Goal: Task Accomplishment & Management: Manage account settings

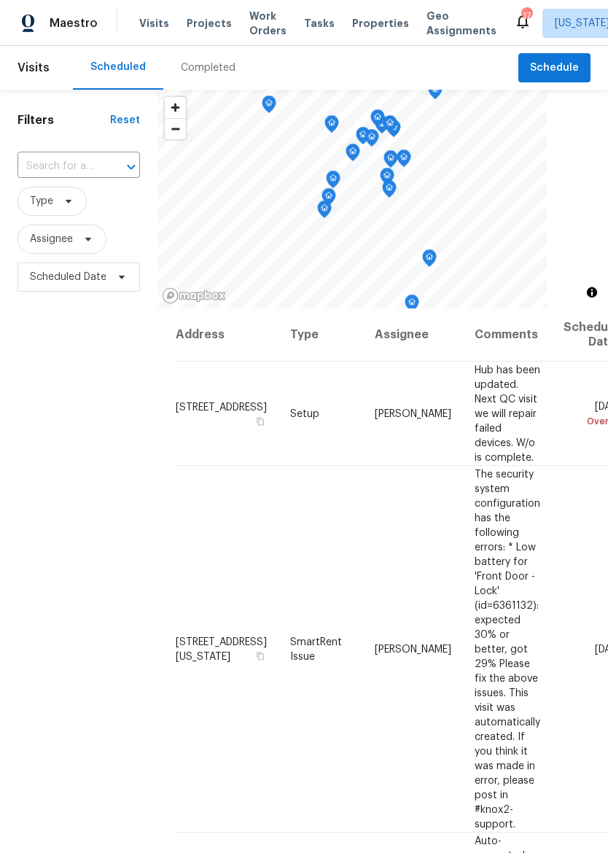
click at [366, 30] on span "Properties" at bounding box center [380, 23] width 57 height 15
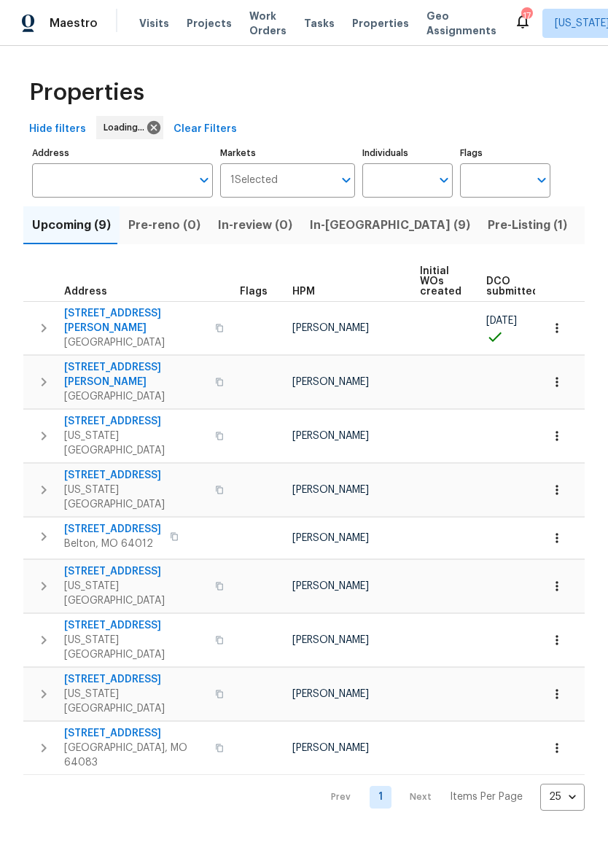
click at [341, 222] on span "In-[GEOGRAPHIC_DATA] (9)" at bounding box center [390, 225] width 160 height 20
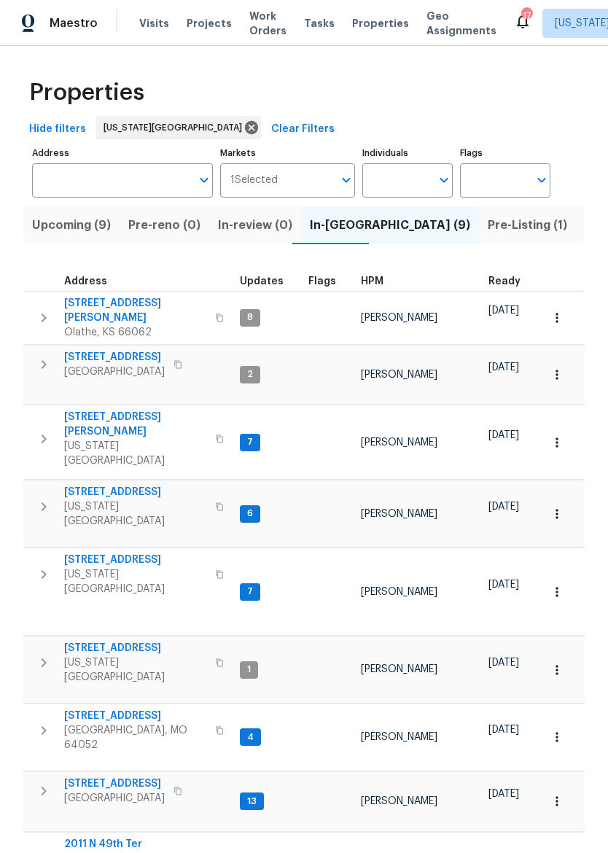
click at [99, 410] on span "[STREET_ADDRESS][PERSON_NAME]" at bounding box center [135, 424] width 142 height 29
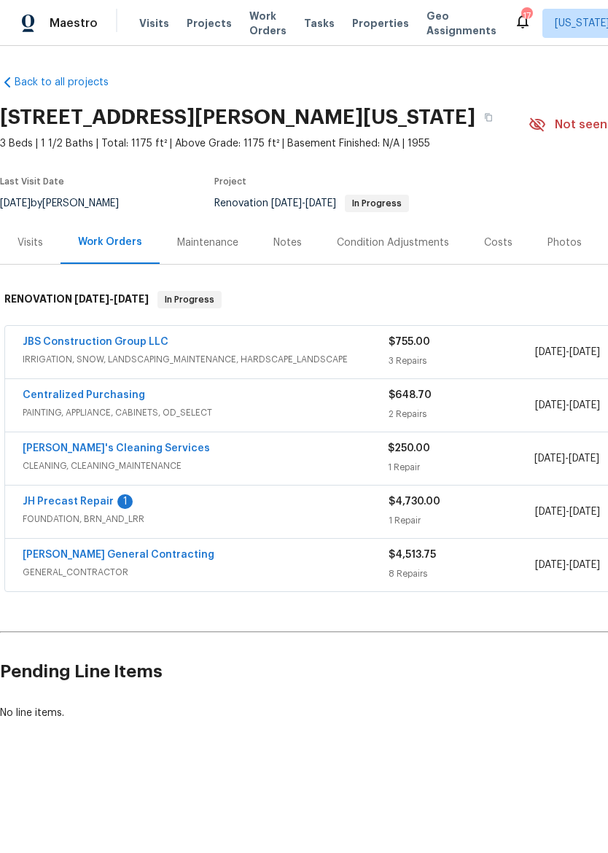
click at [64, 504] on link "JH Precast Repair" at bounding box center [68, 502] width 91 height 10
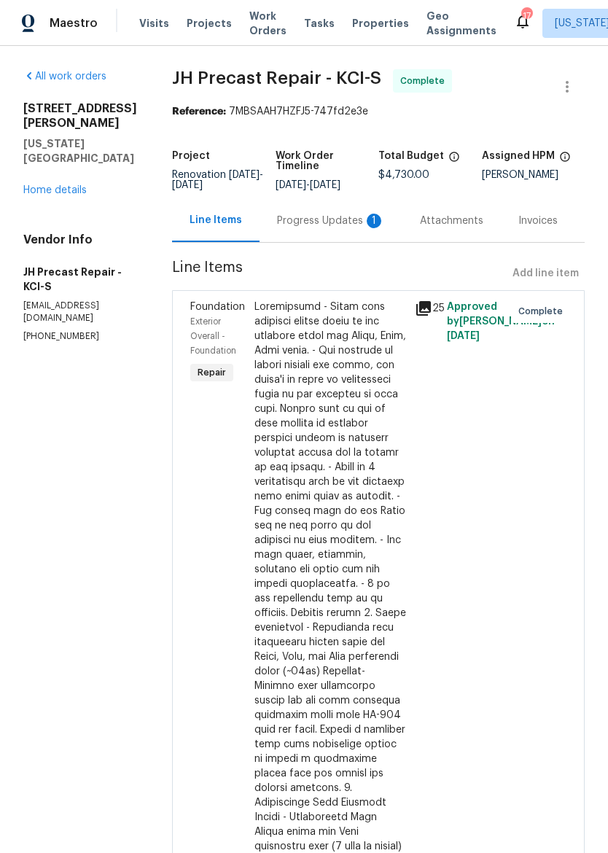
click at [374, 197] on div "Project Renovation 9/5/2025 - 9/17/2025 Work Order Timeline 9/8/2025 - 9/15/202…" at bounding box center [378, 170] width 413 height 57
click at [343, 230] on div "Progress Updates 1" at bounding box center [331, 220] width 143 height 43
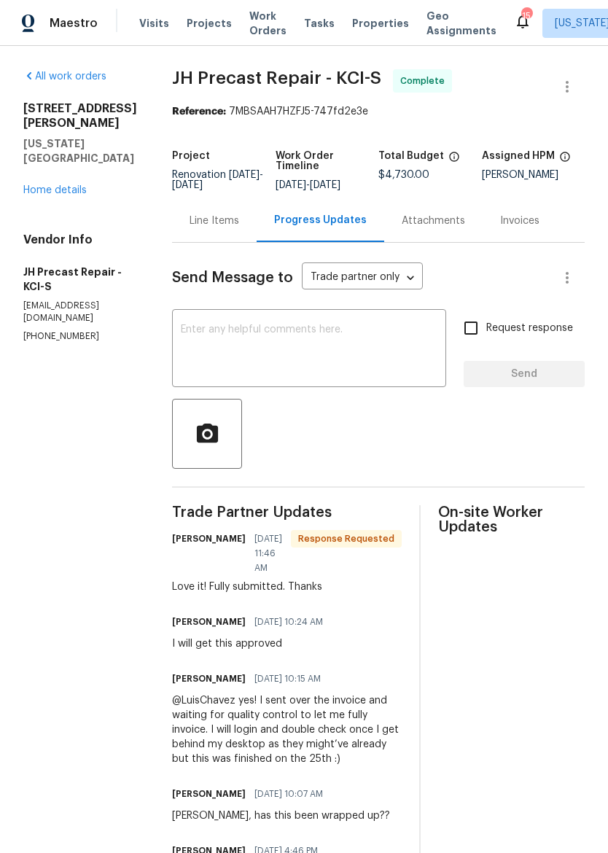
click at [39, 185] on link "Home details" at bounding box center [54, 190] width 63 height 10
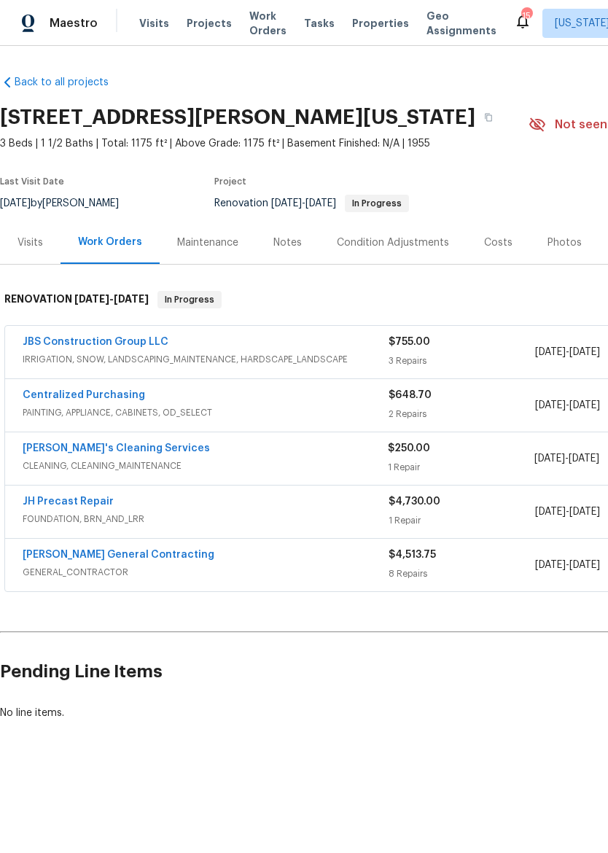
click at [290, 234] on div "Notes" at bounding box center [287, 242] width 63 height 43
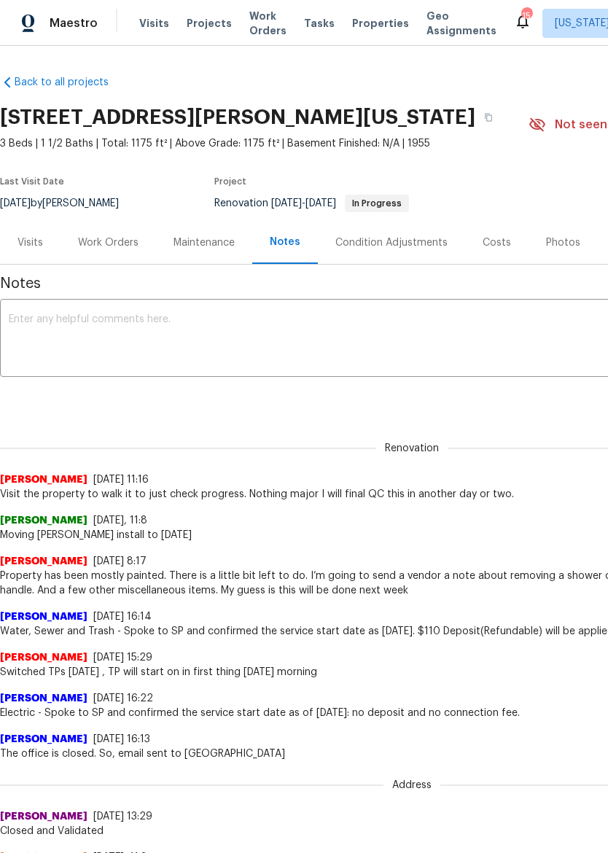
click at [478, 321] on textarea at bounding box center [412, 339] width 807 height 51
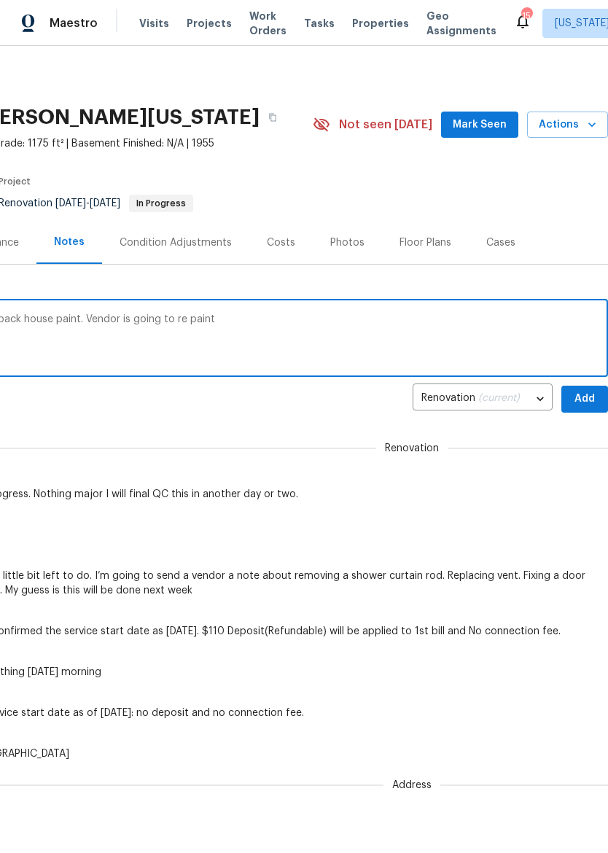
scroll to position [0, 216]
type textarea "Pressure washing did some peeling of the back house paint. Vendor is going to r…"
click at [589, 399] on span "Add" at bounding box center [584, 399] width 23 height 18
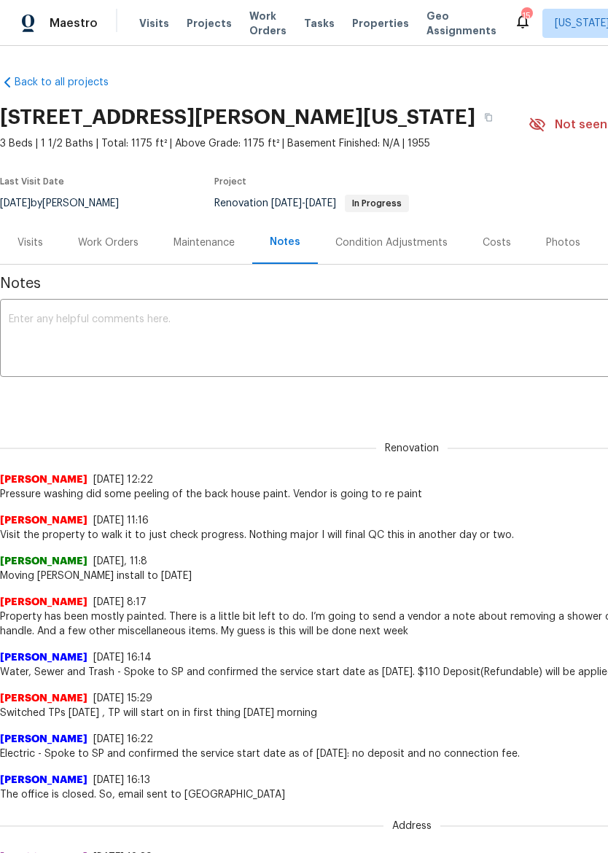
scroll to position [0, 0]
click at [102, 252] on div "Work Orders" at bounding box center [109, 242] width 96 height 43
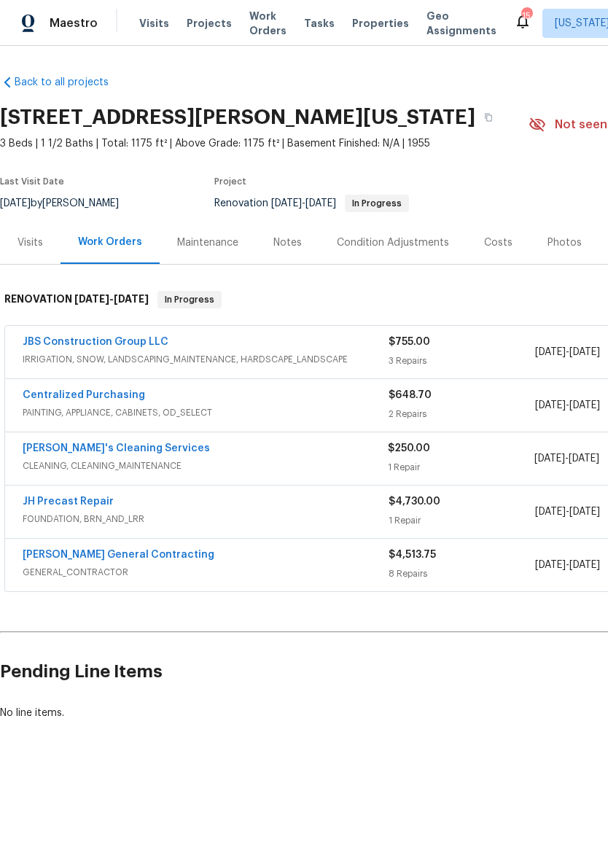
click at [288, 347] on div "JBS Construction Group LLC" at bounding box center [206, 344] width 366 height 18
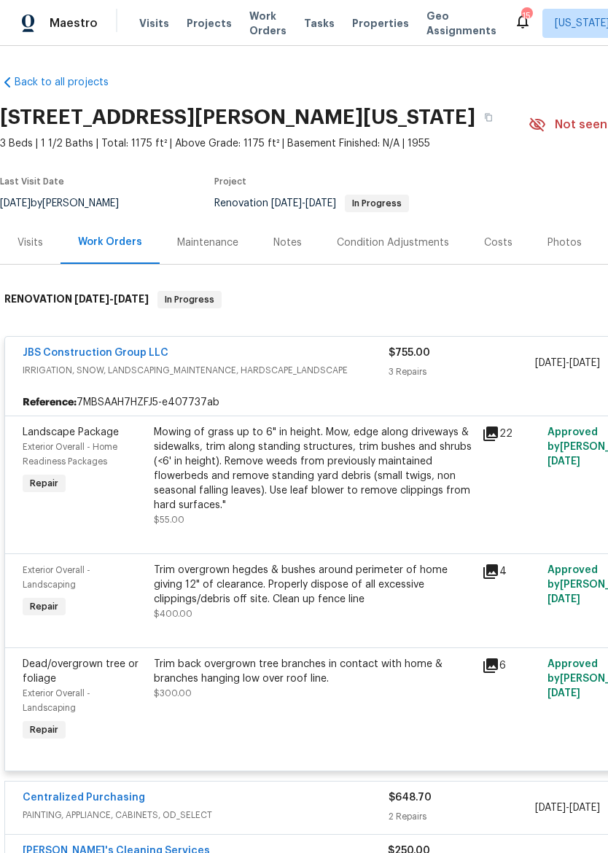
click at [323, 457] on div "Mowing of grass up to 6" in height. Mow, edge along driveways & sidewalks, trim…" at bounding box center [313, 469] width 319 height 88
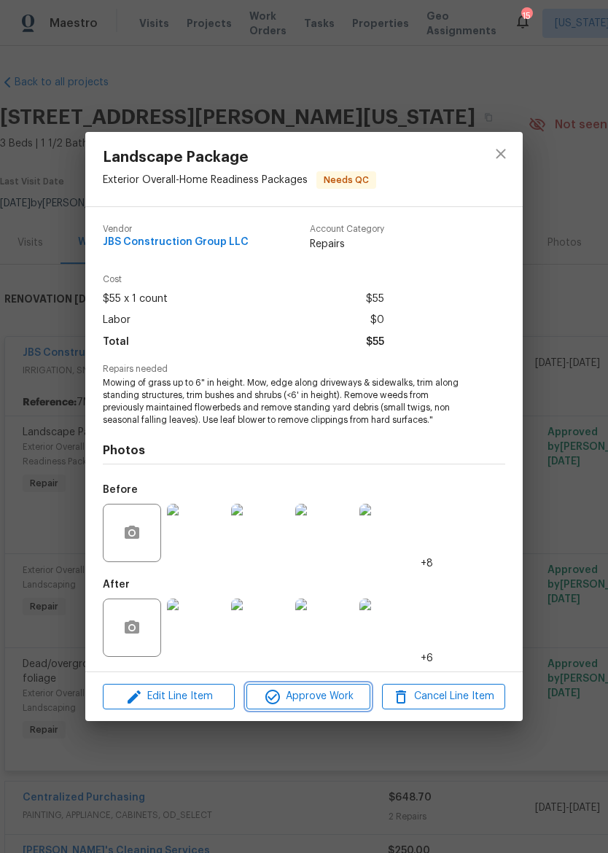
click at [322, 708] on button "Approve Work" at bounding box center [308, 697] width 123 height 26
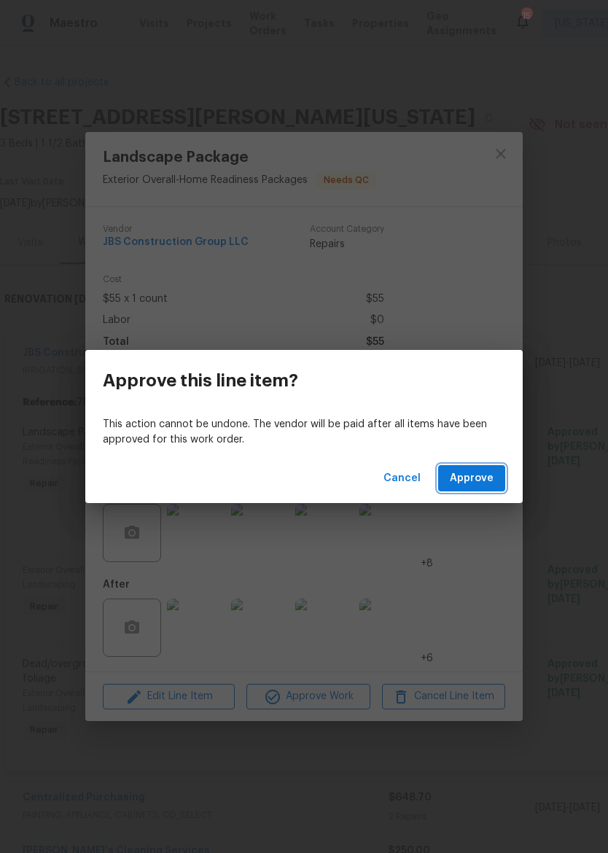
click at [489, 480] on span "Approve" at bounding box center [472, 479] width 44 height 18
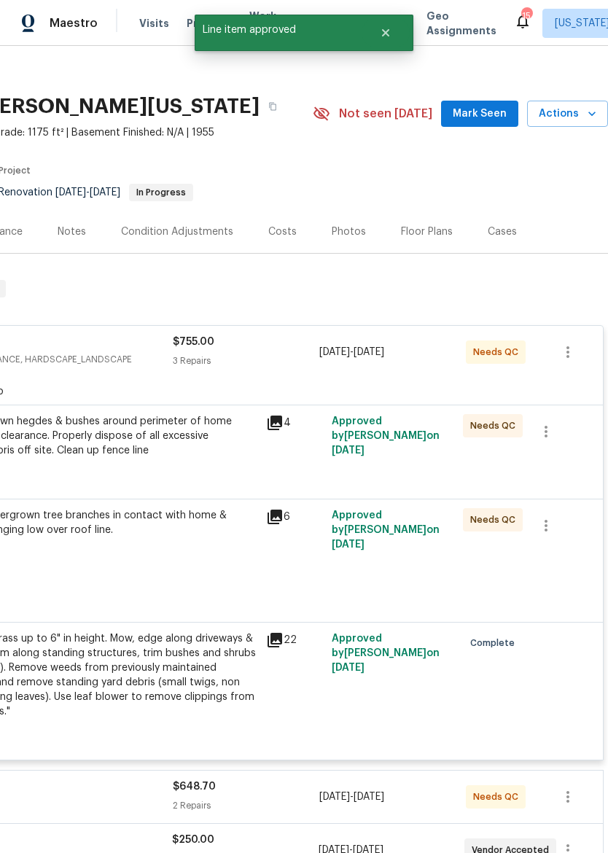
scroll to position [12, 216]
click at [168, 443] on div "Trim overgrown hegdes & bushes around perimeter of home giving 12" of clearance…" at bounding box center [97, 436] width 319 height 44
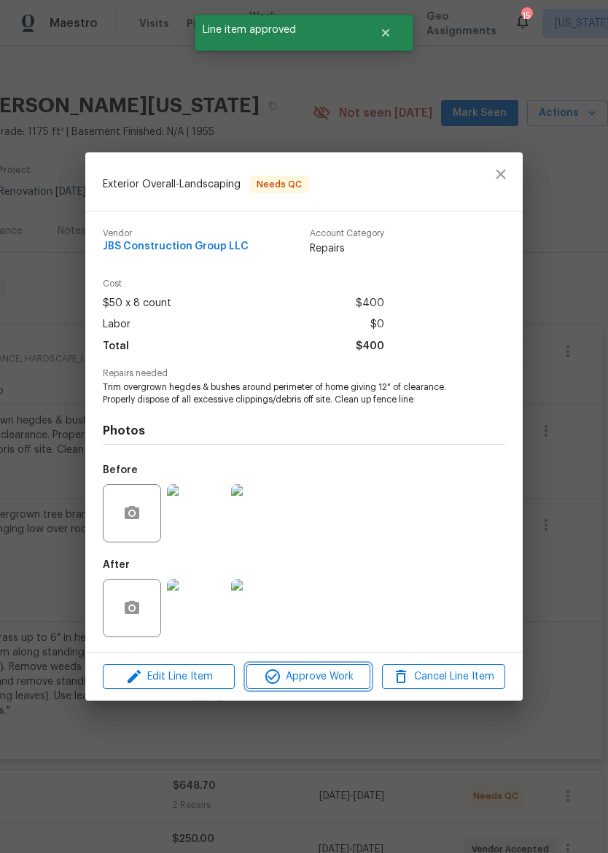
click at [346, 680] on span "Approve Work" at bounding box center [308, 677] width 115 height 18
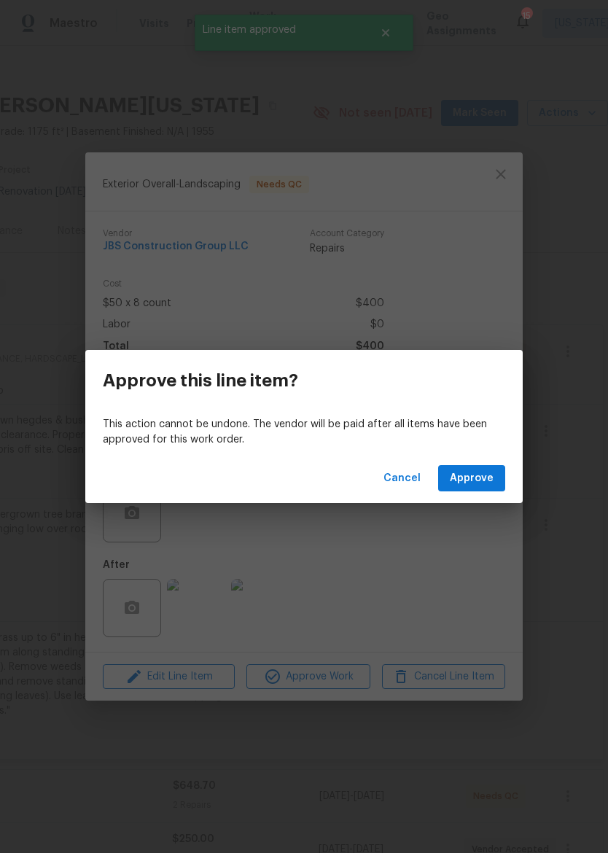
click at [493, 480] on span "Approve" at bounding box center [472, 479] width 44 height 18
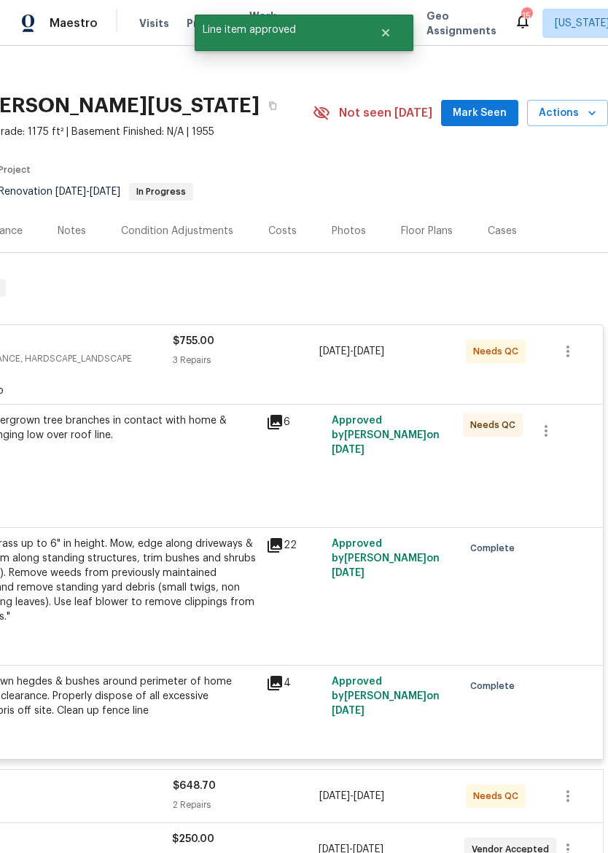
click at [160, 475] on div "Trim back overgrown tree branches in contact with home & branches hanging low o…" at bounding box center [98, 457] width 328 height 96
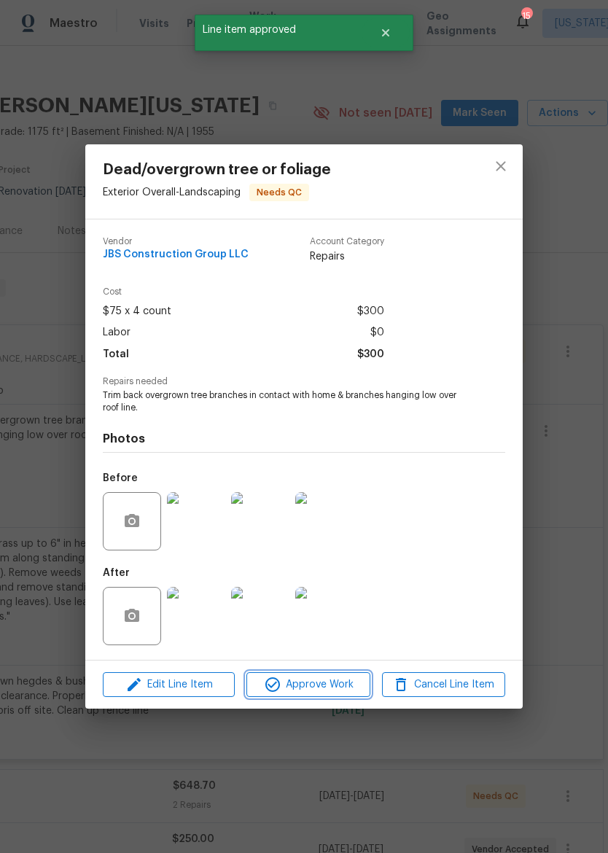
click at [330, 688] on span "Approve Work" at bounding box center [308, 685] width 115 height 18
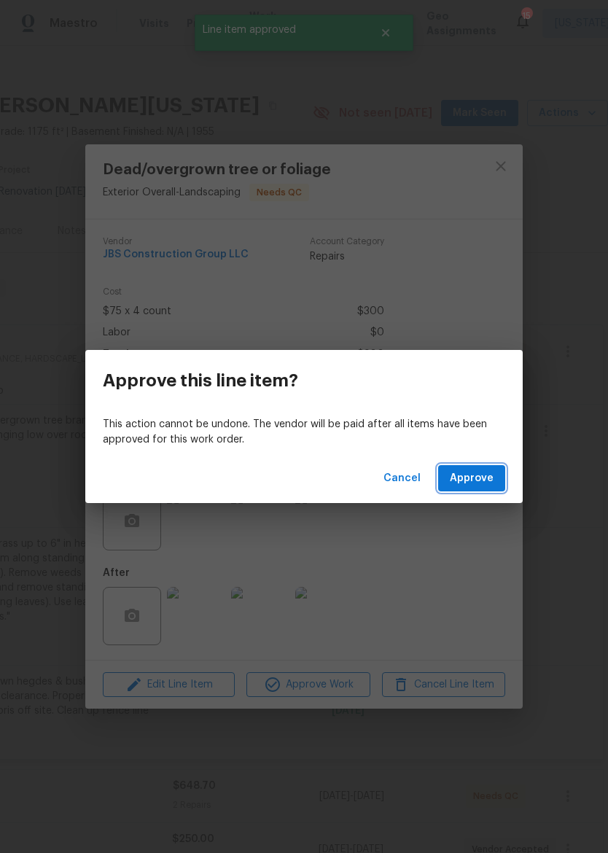
click at [478, 477] on span "Approve" at bounding box center [472, 479] width 44 height 18
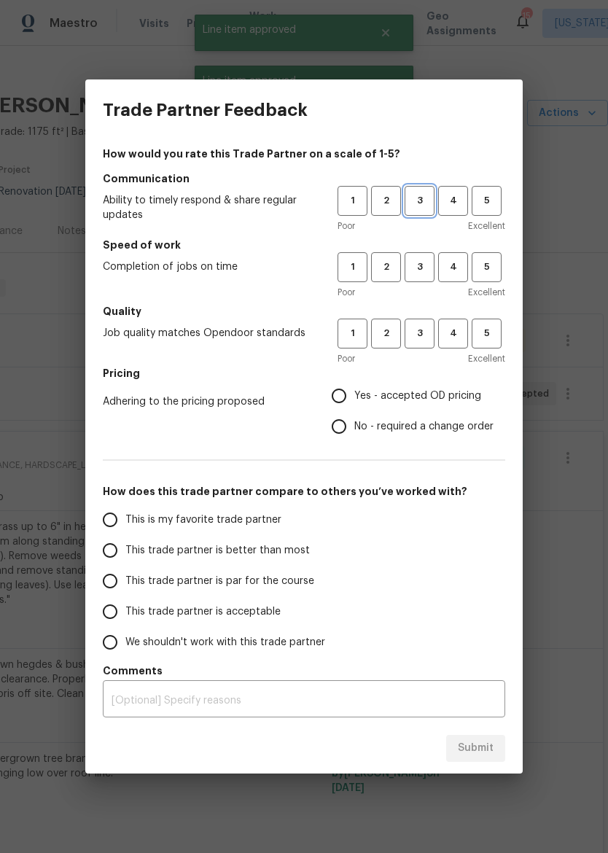
click at [422, 194] on span "3" at bounding box center [419, 201] width 27 height 17
click at [426, 263] on span "3" at bounding box center [419, 267] width 27 height 17
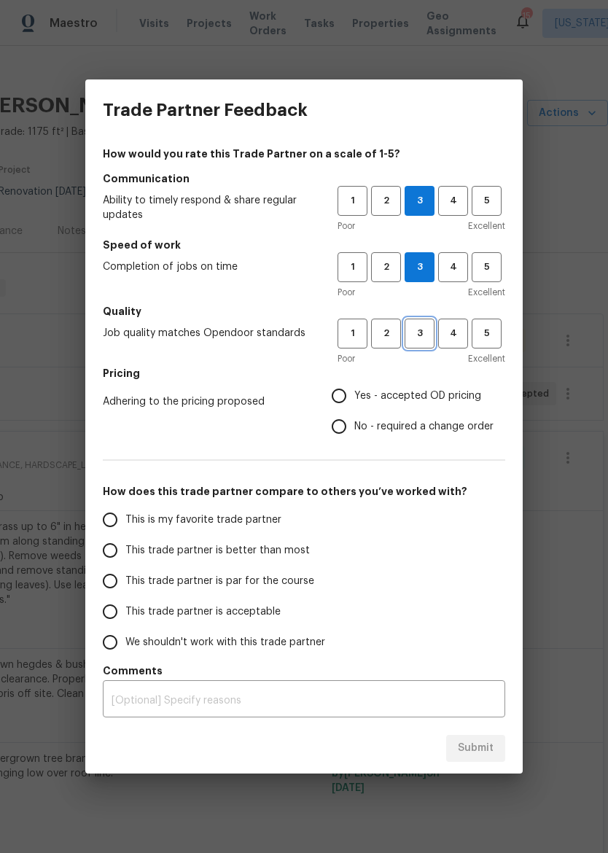
click at [424, 325] on button "3" at bounding box center [420, 334] width 30 height 30
click at [408, 401] on span "Yes - accepted OD pricing" at bounding box center [417, 396] width 127 height 15
click at [354, 401] on input "Yes - accepted OD pricing" at bounding box center [339, 396] width 31 height 31
radio input "true"
click at [267, 554] on span "This trade partner is better than most" at bounding box center [217, 550] width 185 height 15
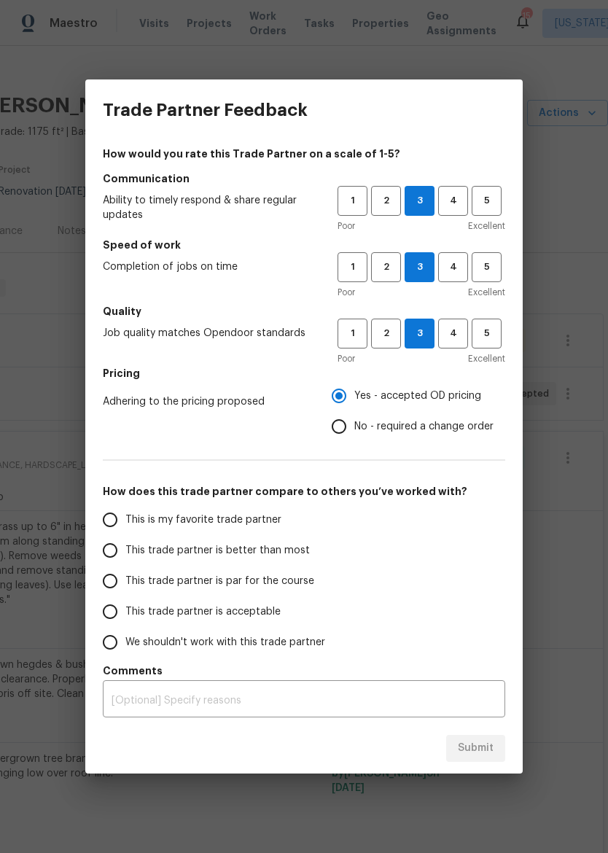
click at [125, 554] on input "This trade partner is better than most" at bounding box center [110, 550] width 31 height 31
click at [498, 743] on button "Submit" at bounding box center [475, 748] width 59 height 27
radio input "true"
radio input "false"
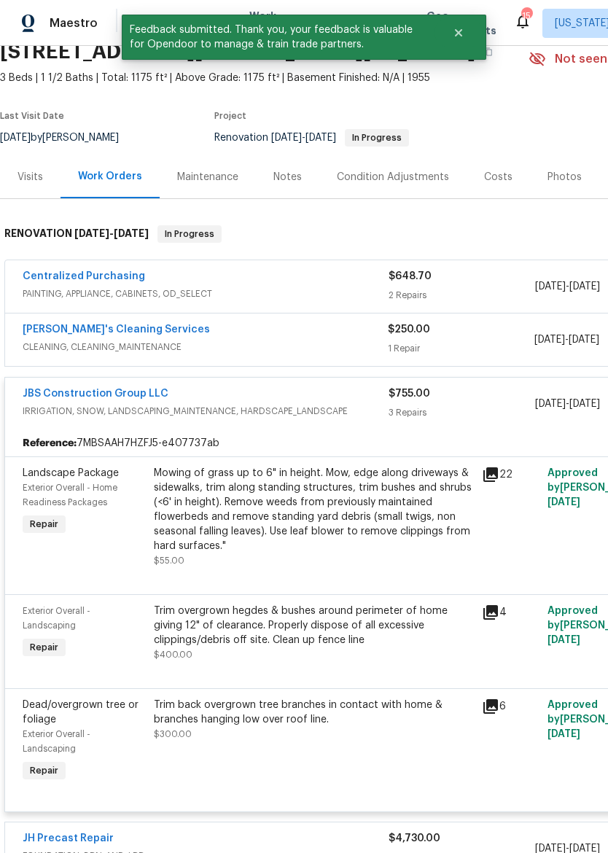
scroll to position [66, 0]
click at [321, 421] on div "JBS Construction Group LLC IRRIGATION, SNOW, LANDSCAPING_MAINTENANCE, HARDSCAPE…" at bounding box center [206, 404] width 366 height 35
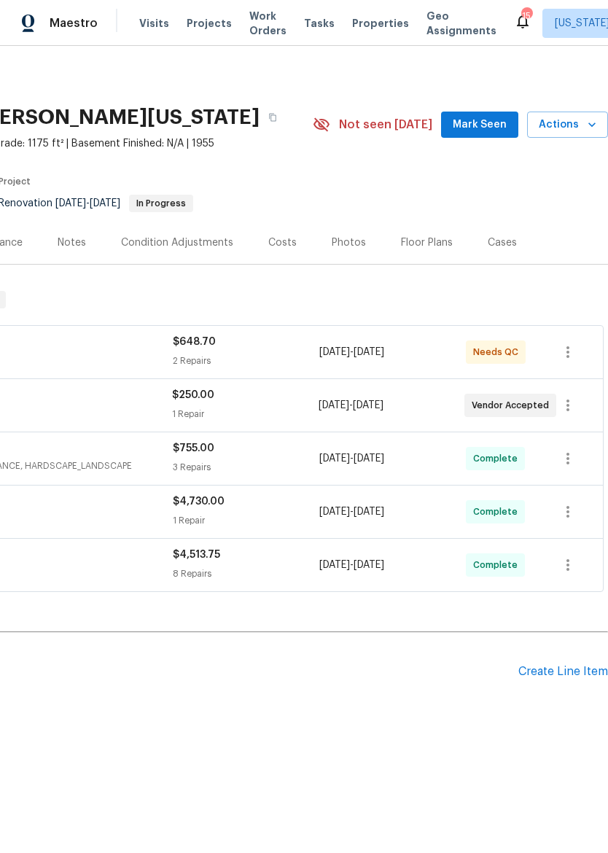
scroll to position [0, 216]
click at [567, 678] on div "Create Line Item" at bounding box center [564, 672] width 90 height 14
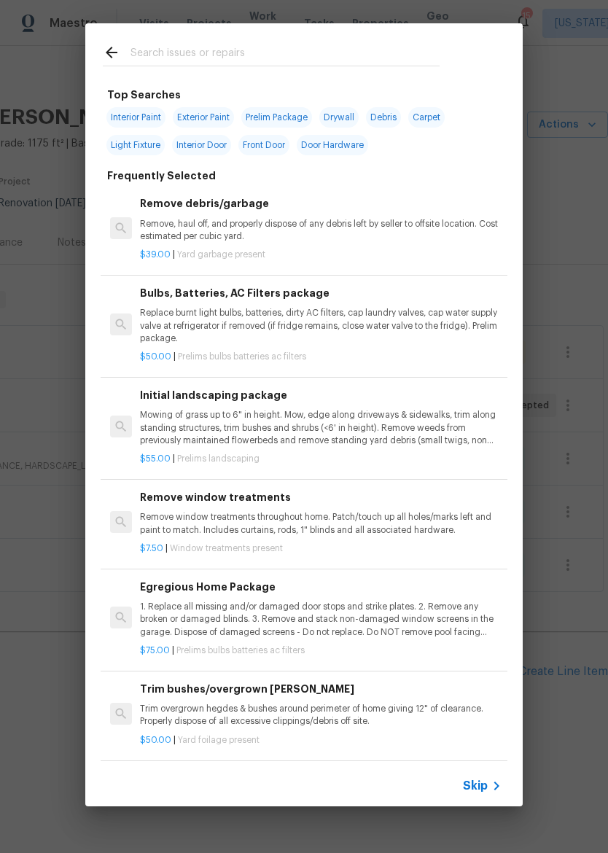
click at [372, 46] on input "text" at bounding box center [285, 55] width 309 height 22
click at [211, 111] on span "Exterior Paint" at bounding box center [203, 117] width 61 height 20
type input "Exterior Paint"
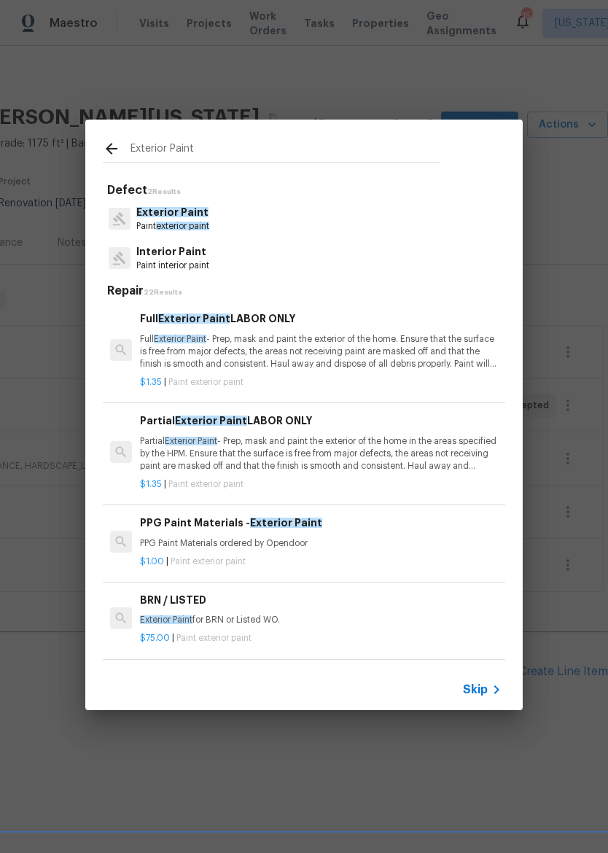
click at [393, 355] on p "Full Exterior Paint - Prep, mask and paint the exterior of the home. Ensure tha…" at bounding box center [321, 351] width 362 height 37
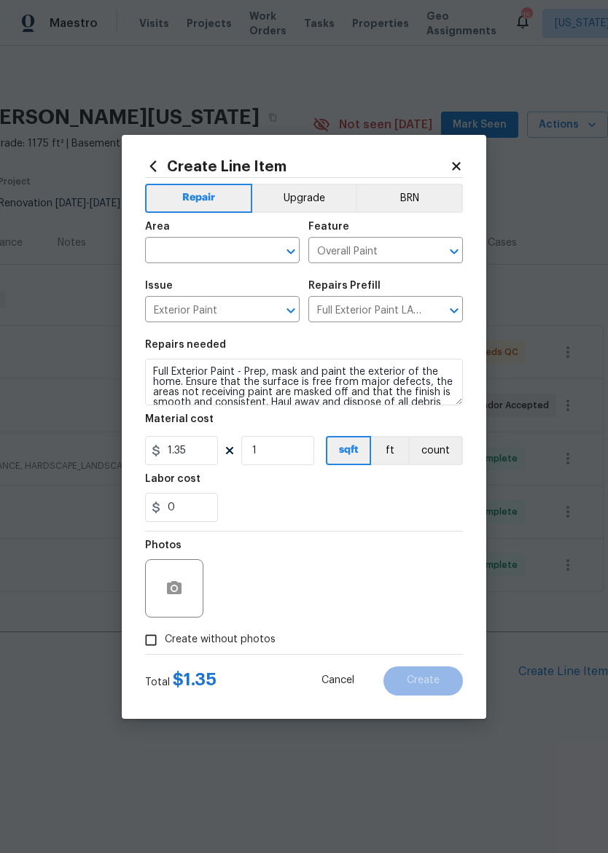
click at [213, 241] on input "text" at bounding box center [202, 252] width 114 height 23
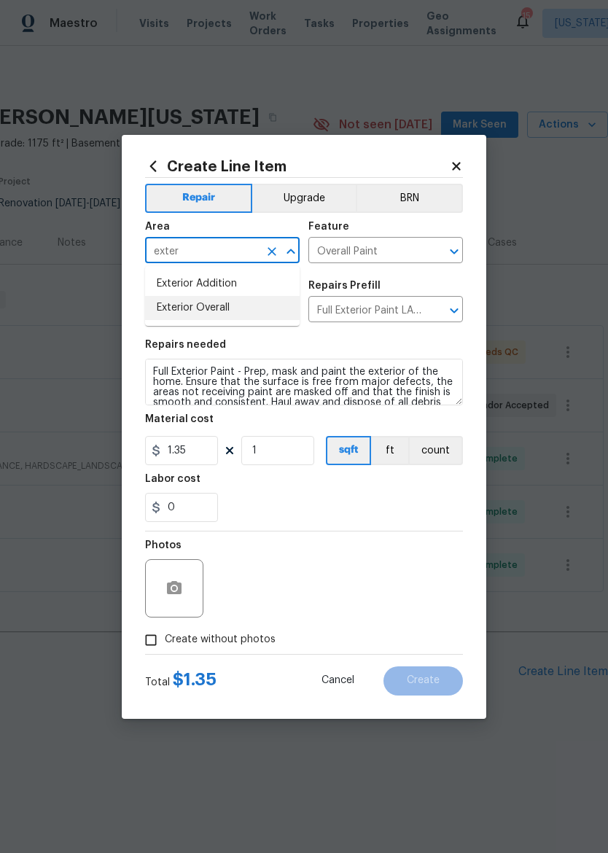
click at [230, 298] on li "Exterior Overall" at bounding box center [222, 308] width 155 height 24
type input "Exterior Overall"
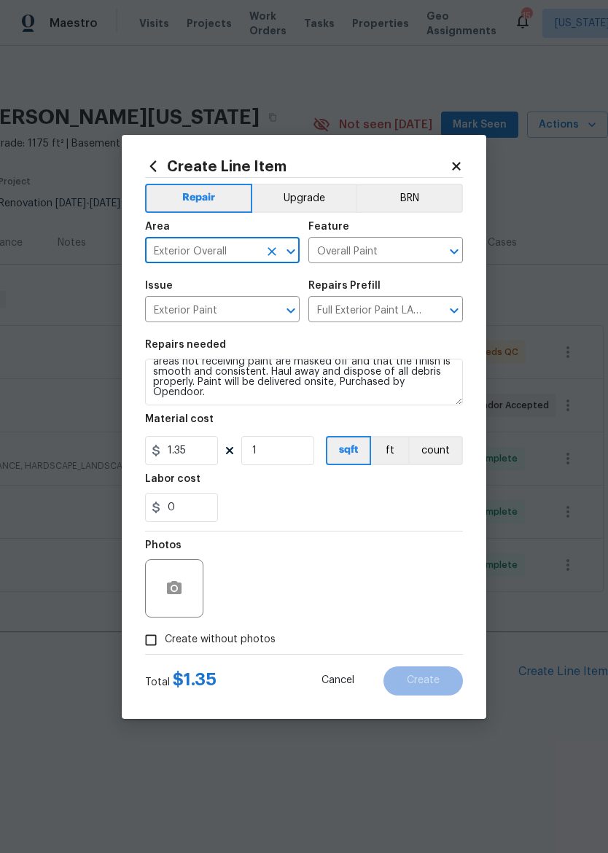
scroll to position [31, 0]
click at [288, 400] on textarea "Full Exterior Paint - Prep, mask and paint the exterior of the home. Ensure tha…" at bounding box center [304, 382] width 318 height 47
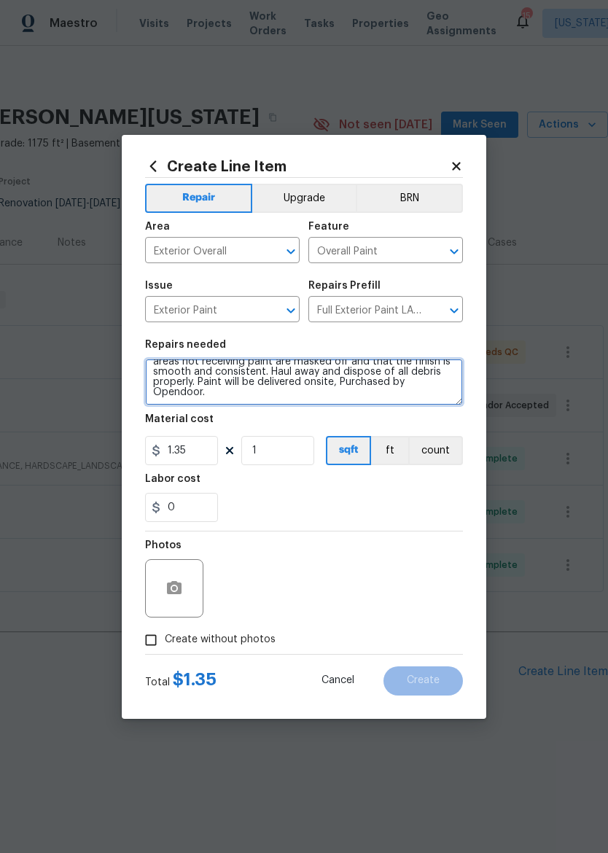
scroll to position [44, 0]
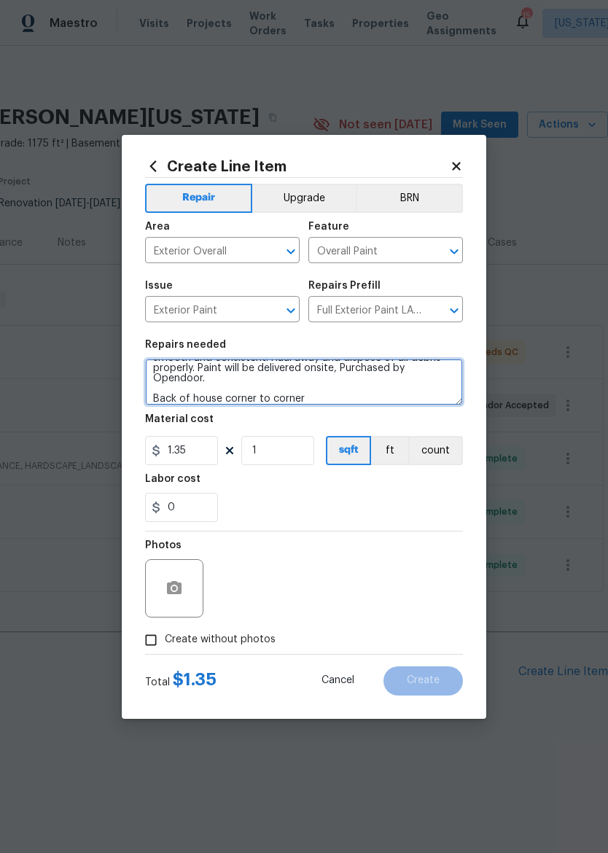
type textarea "Full Exterior Paint - Prep, mask and paint the exterior of the home. Ensure tha…"
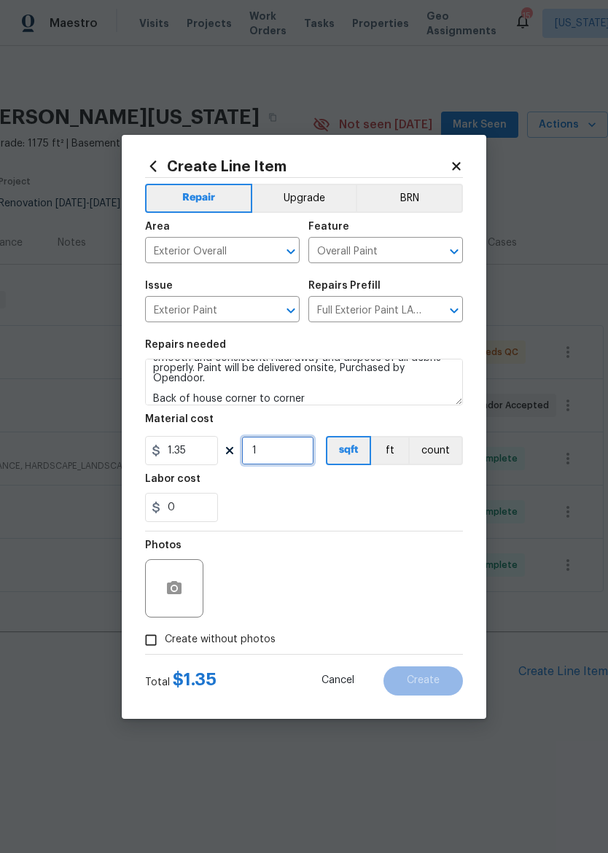
click at [277, 451] on input "1" at bounding box center [277, 450] width 73 height 29
click at [209, 449] on input "1.35" at bounding box center [181, 450] width 73 height 29
click at [412, 513] on div "0" at bounding box center [304, 507] width 318 height 29
type input "375"
click at [152, 640] on input "Create without photos" at bounding box center [151, 640] width 28 height 28
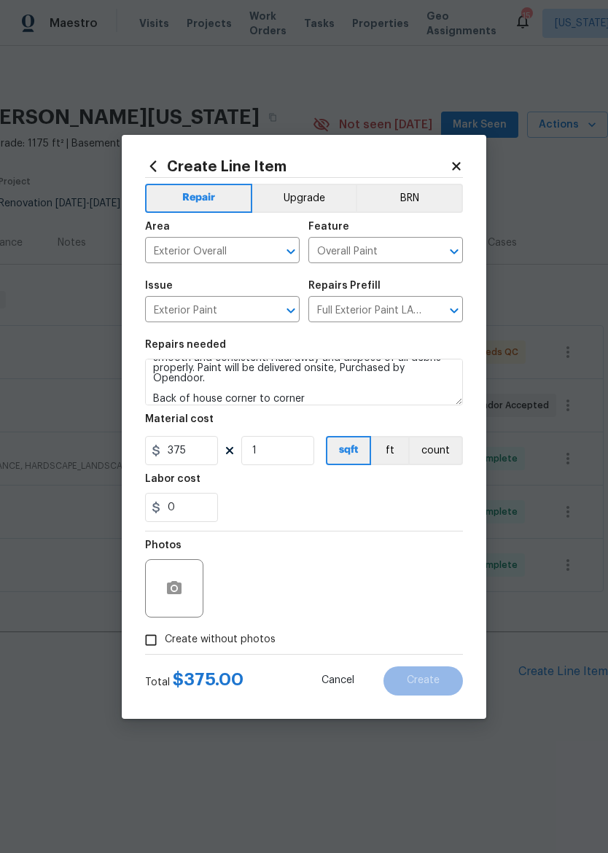
checkbox input "true"
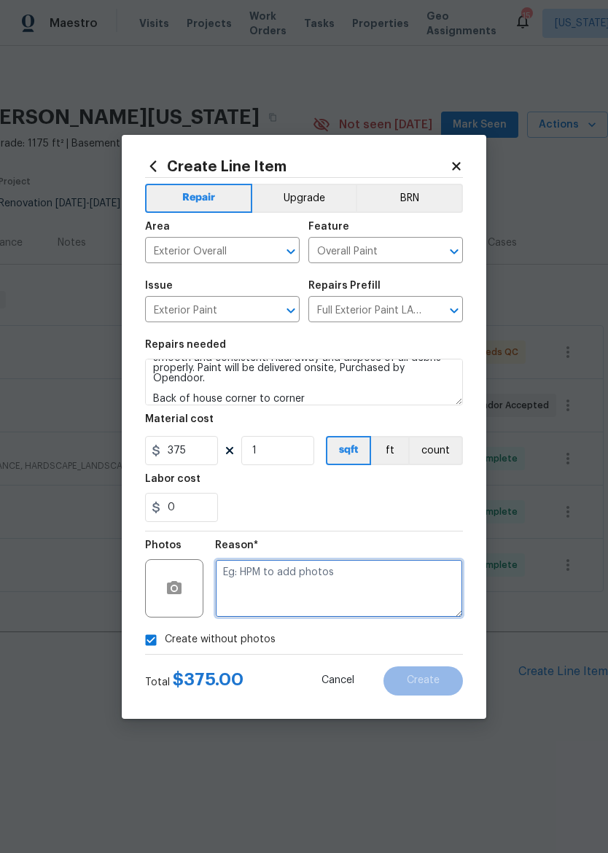
click at [393, 566] on textarea at bounding box center [339, 588] width 248 height 58
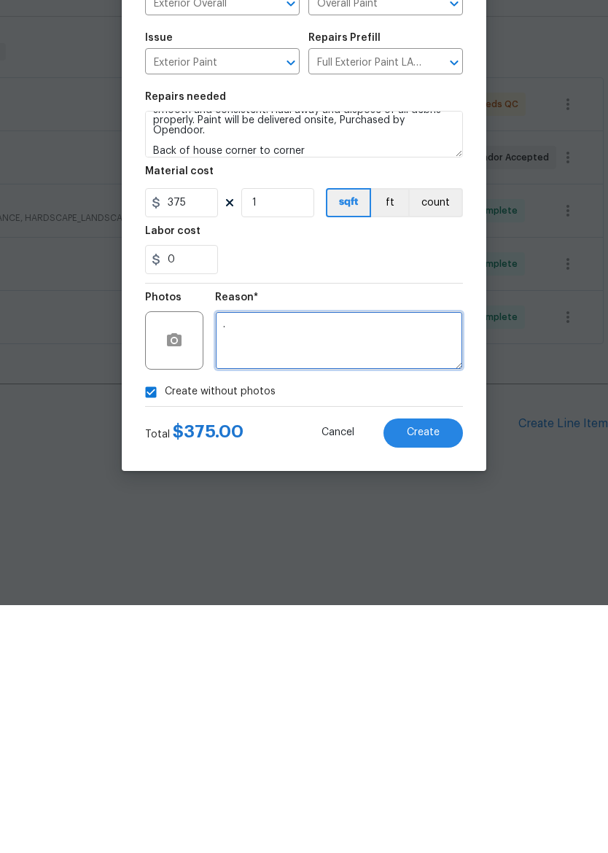
type textarea "."
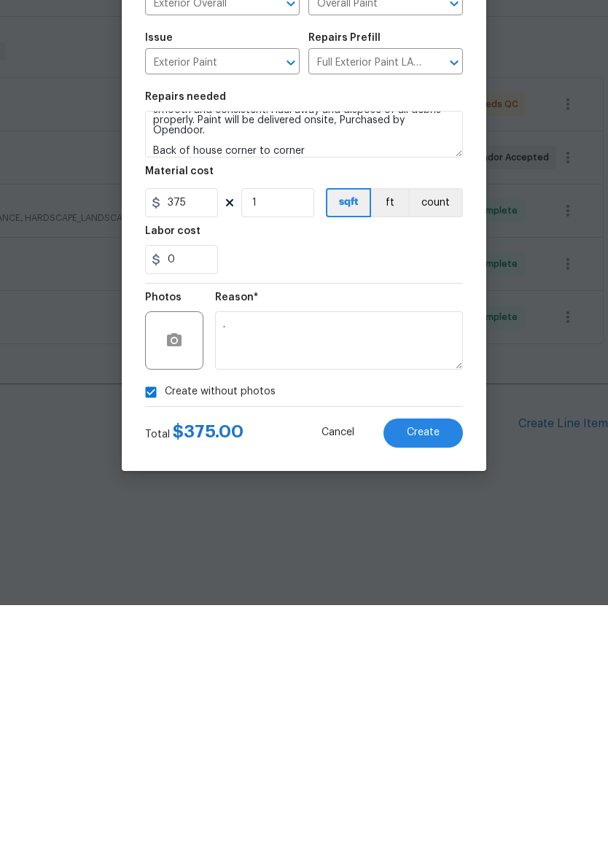
click at [446, 667] on button "Create" at bounding box center [423, 681] width 79 height 29
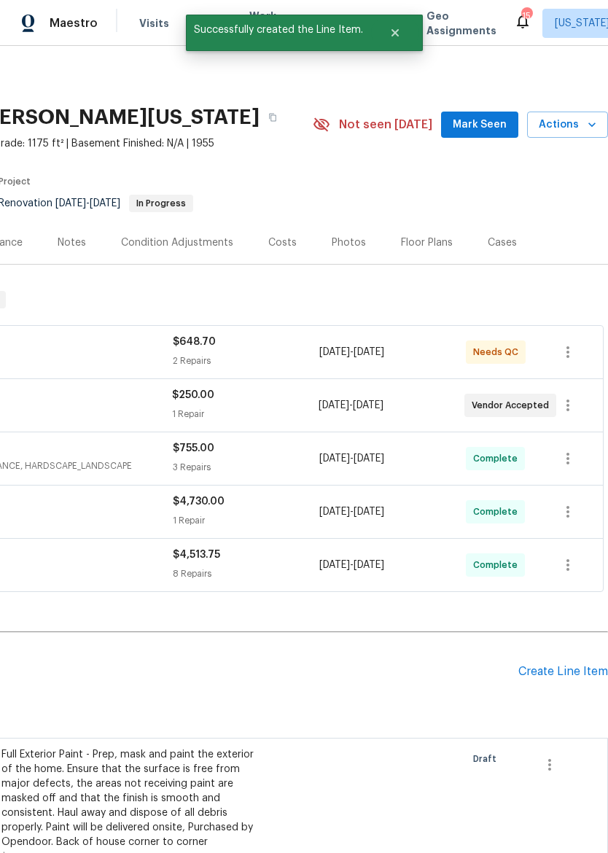
click at [567, 678] on div "Create Line Item" at bounding box center [564, 672] width 90 height 14
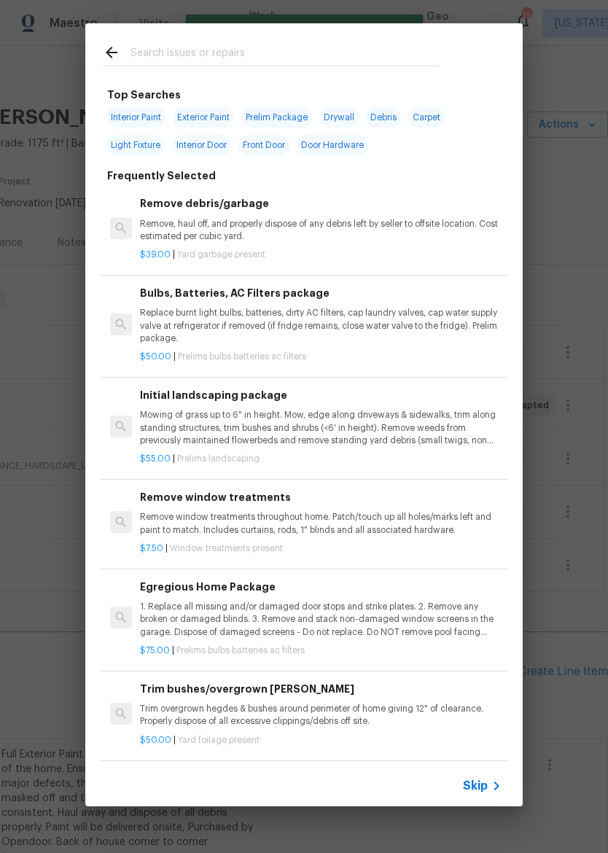
click at [380, 45] on input "text" at bounding box center [285, 55] width 309 height 22
click at [139, 109] on span "Interior Paint" at bounding box center [135, 117] width 59 height 20
type input "Interior Paint"
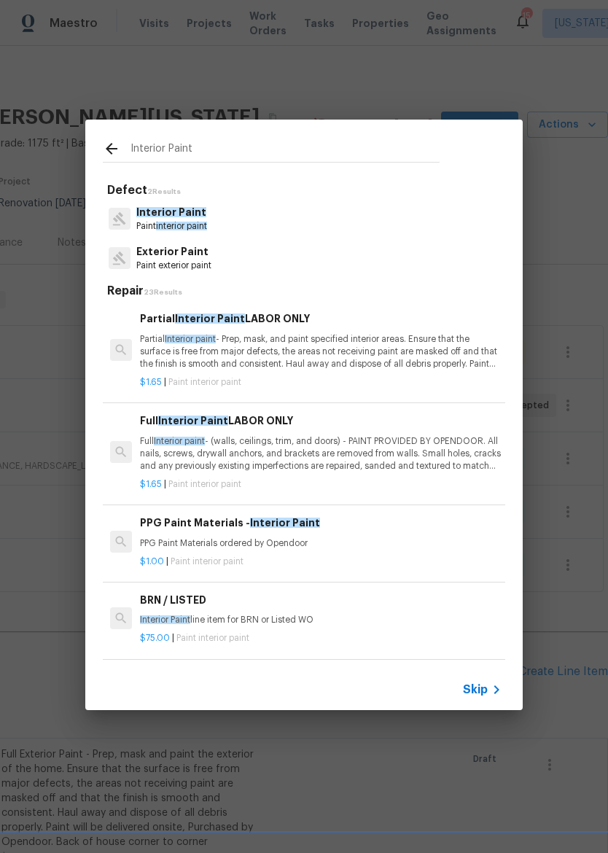
click at [368, 535] on div "PPG Paint Materials - Interior Paint PPG Paint Materials ordered by Opendoor" at bounding box center [321, 532] width 362 height 35
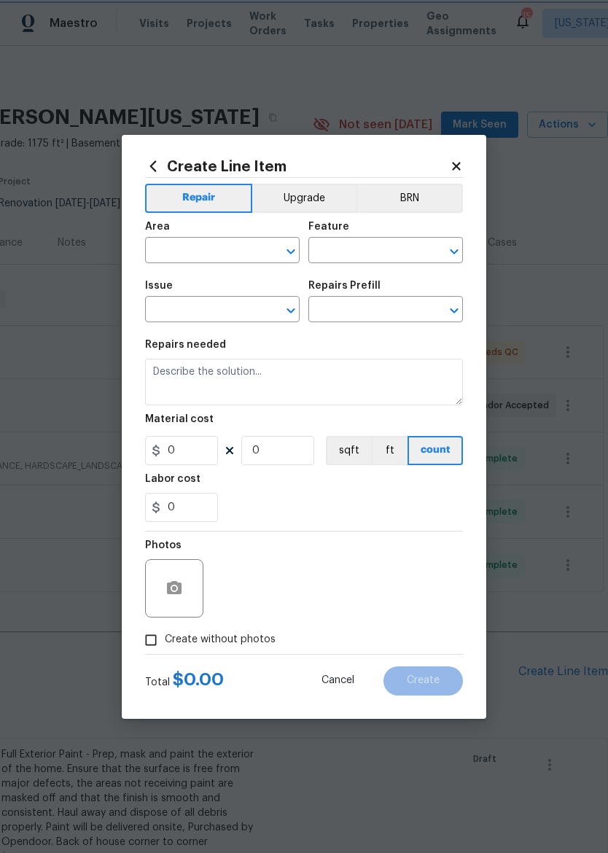
type input "Overall Paint"
type input "Interior Paint"
type input "PPG Paint Materials - Interior Paint $1.00"
type textarea "PPG Paint Materials ordered by Opendoor"
type input "1"
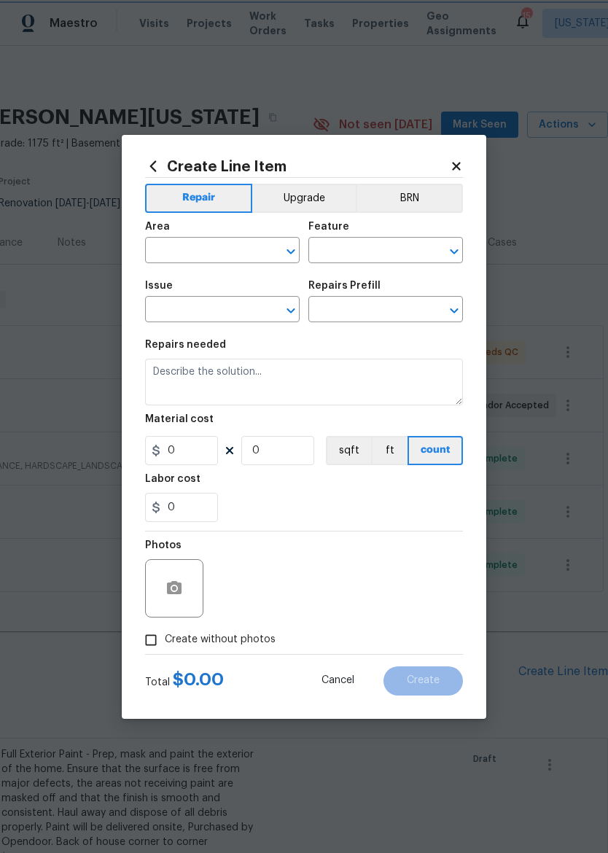
type input "1"
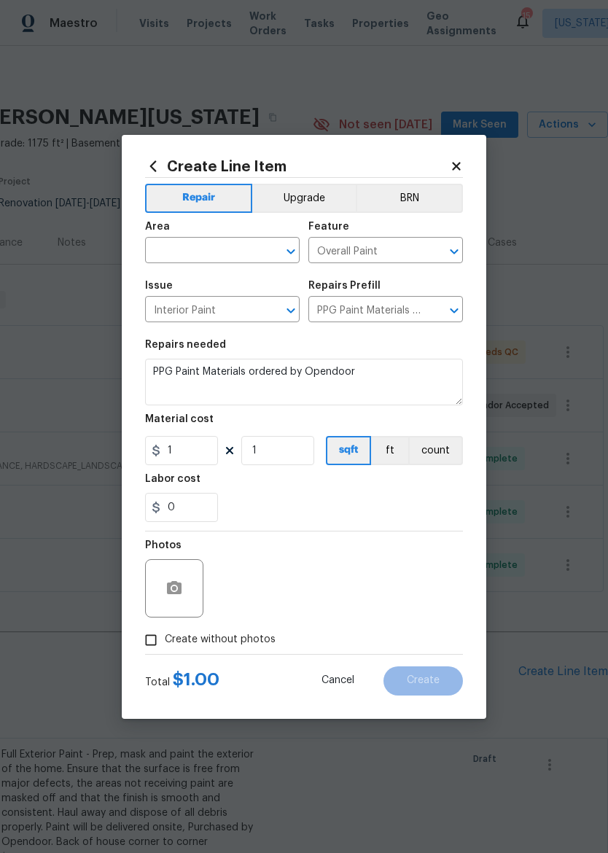
click at [216, 248] on input "text" at bounding box center [202, 252] width 114 height 23
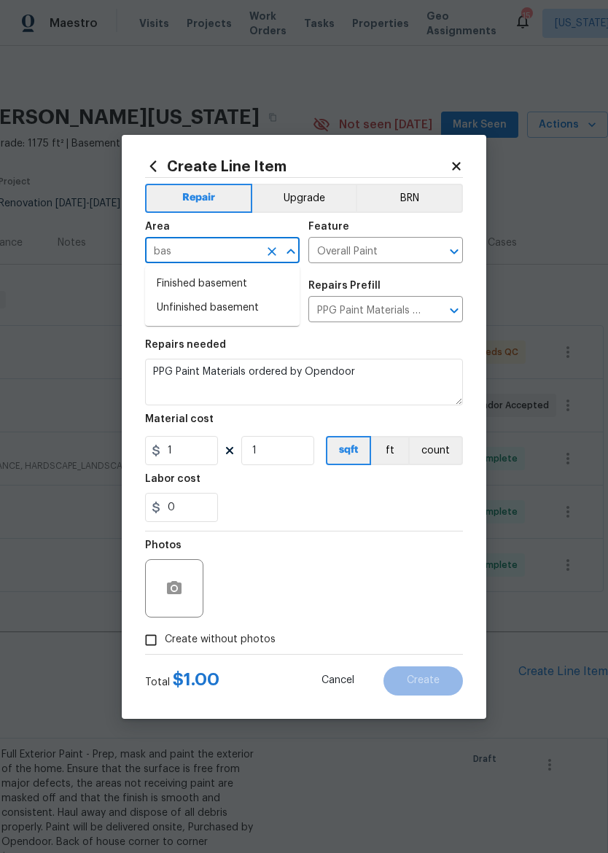
click at [251, 303] on li "Unfinished basement" at bounding box center [222, 308] width 155 height 24
type input "Unfinished basement"
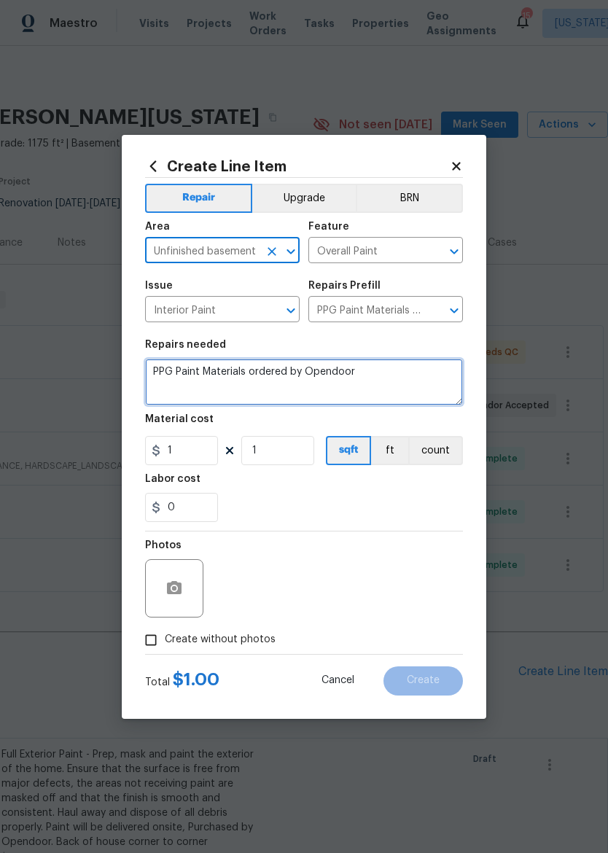
click at [411, 382] on textarea "PPG Paint Materials ordered by Opendoor" at bounding box center [304, 382] width 318 height 47
click at [414, 376] on textarea "PPG Paint Materials ordered by Opendoor" at bounding box center [304, 382] width 318 height 47
type textarea "PPG"
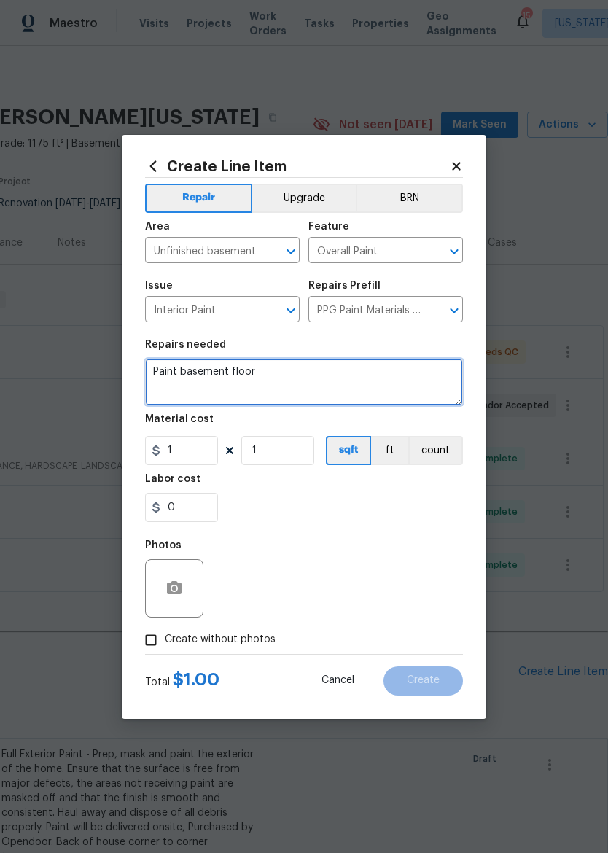
type textarea "Paint basement floor"
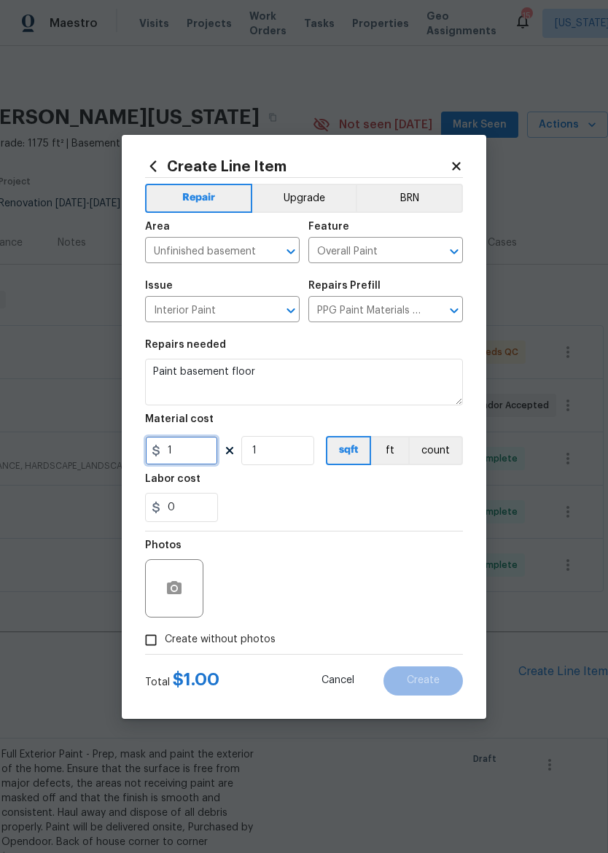
click at [190, 450] on input "1" at bounding box center [181, 450] width 73 height 29
click at [422, 524] on section "Repairs needed Paint basement floor Material cost 400. 1 sqft ft count Labor co…" at bounding box center [304, 431] width 318 height 200
type input "400"
click at [163, 627] on input "Create without photos" at bounding box center [151, 640] width 28 height 28
checkbox input "true"
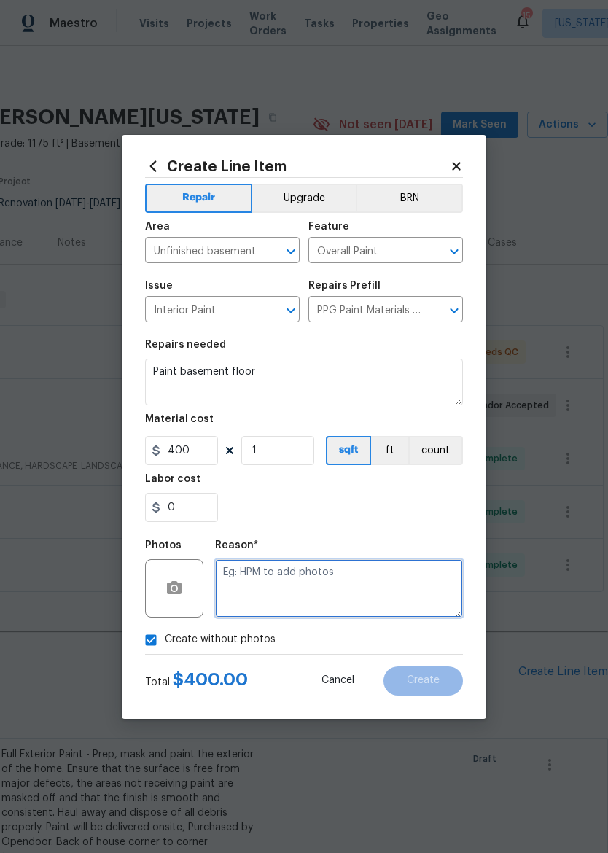
click at [349, 578] on textarea at bounding box center [339, 588] width 248 height 58
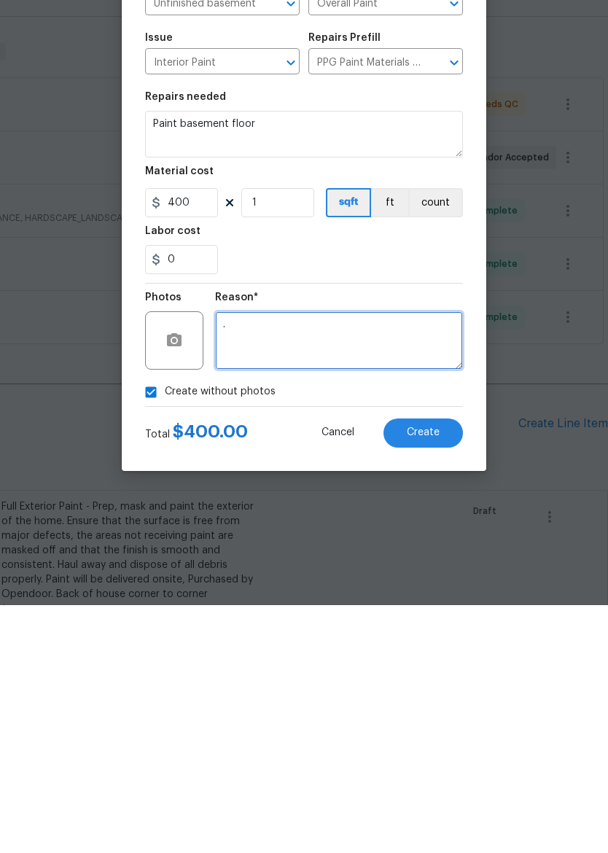
click at [442, 559] on textarea "." at bounding box center [339, 588] width 248 height 58
type textarea "."
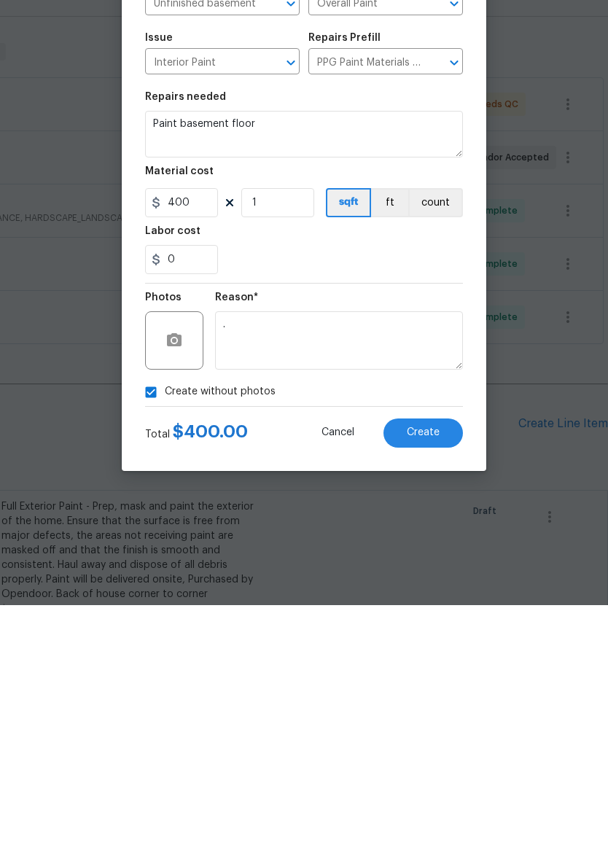
click at [435, 532] on div "Reason* ." at bounding box center [339, 579] width 248 height 95
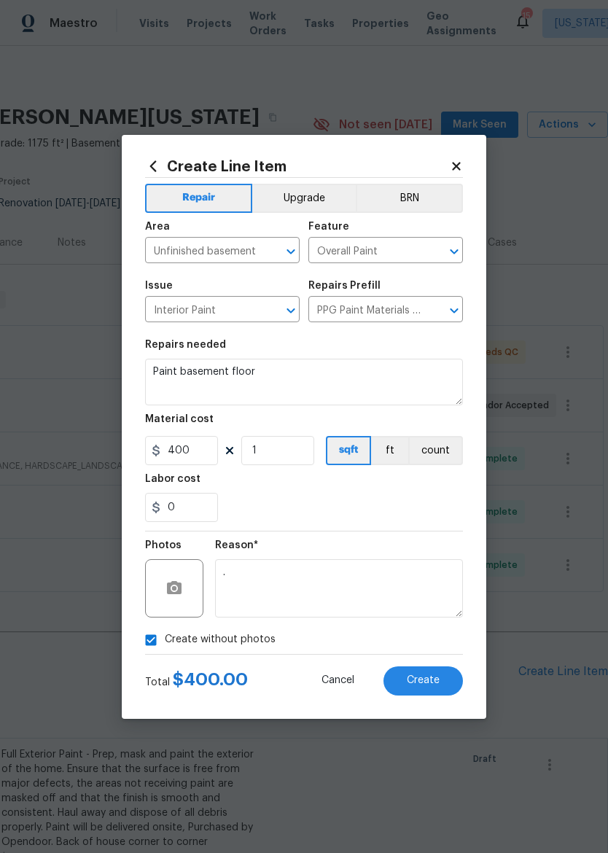
click at [424, 676] on span "Create" at bounding box center [423, 680] width 33 height 11
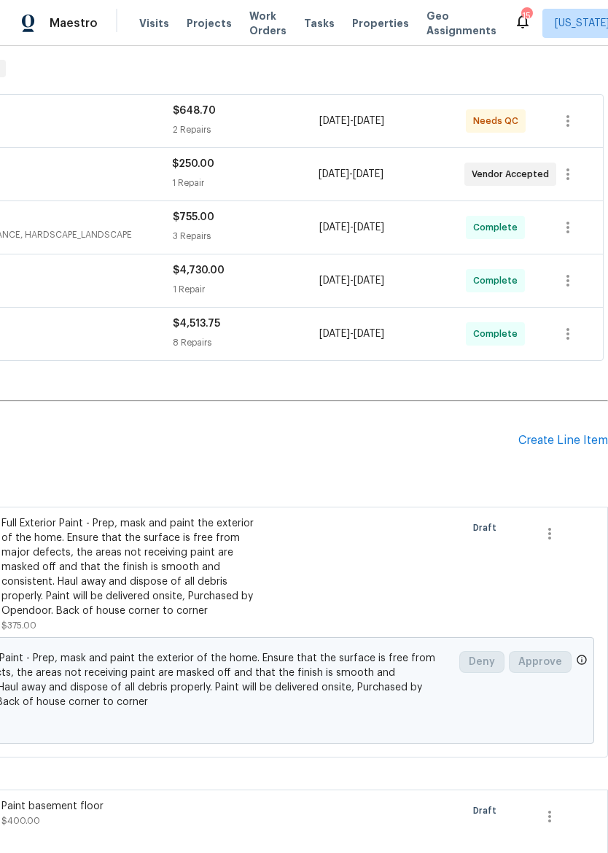
scroll to position [231, 216]
click at [559, 442] on div "Create Line Item" at bounding box center [564, 441] width 90 height 14
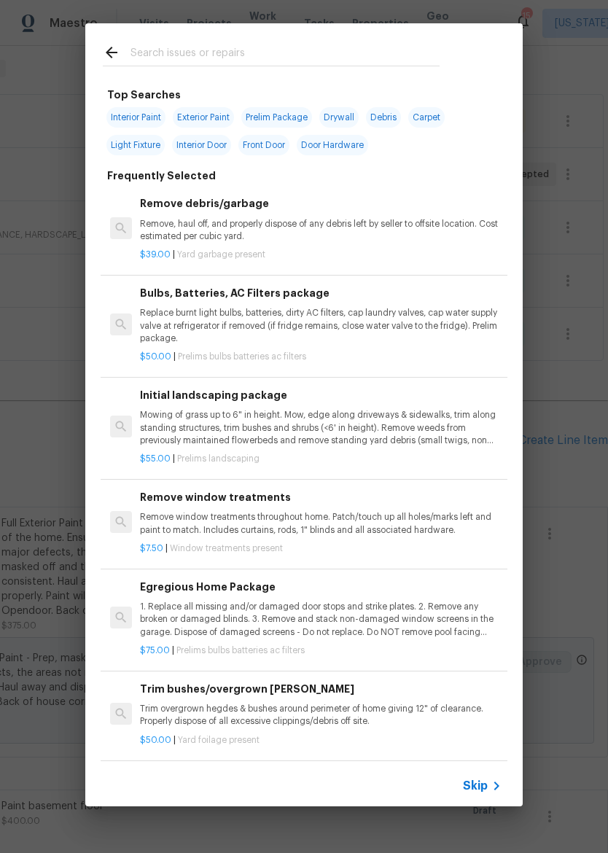
click at [201, 119] on span "Exterior Paint" at bounding box center [203, 117] width 61 height 20
type input "Exterior Paint"
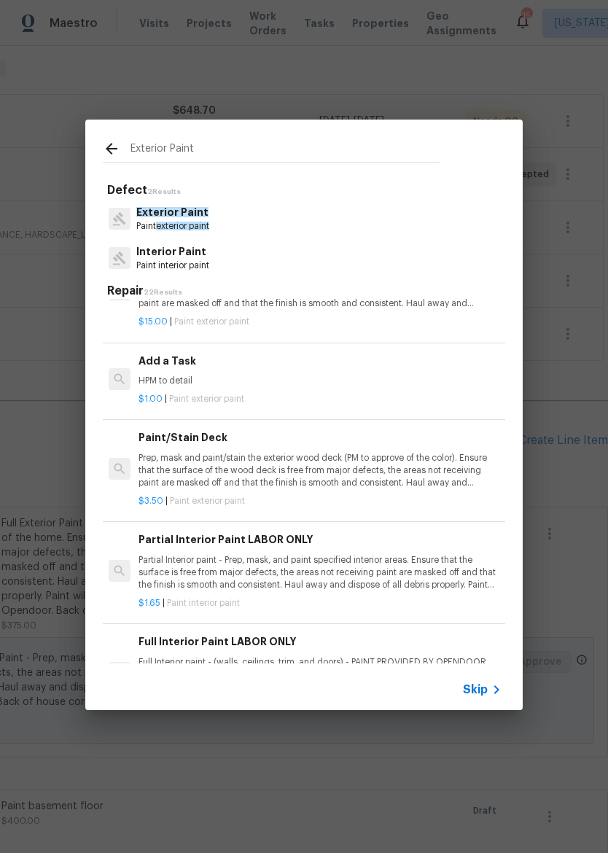
scroll to position [417, 1]
click at [398, 574] on p "Partial Interior paint - Prep, mask, and paint specified interior areas. Ensure…" at bounding box center [320, 574] width 362 height 37
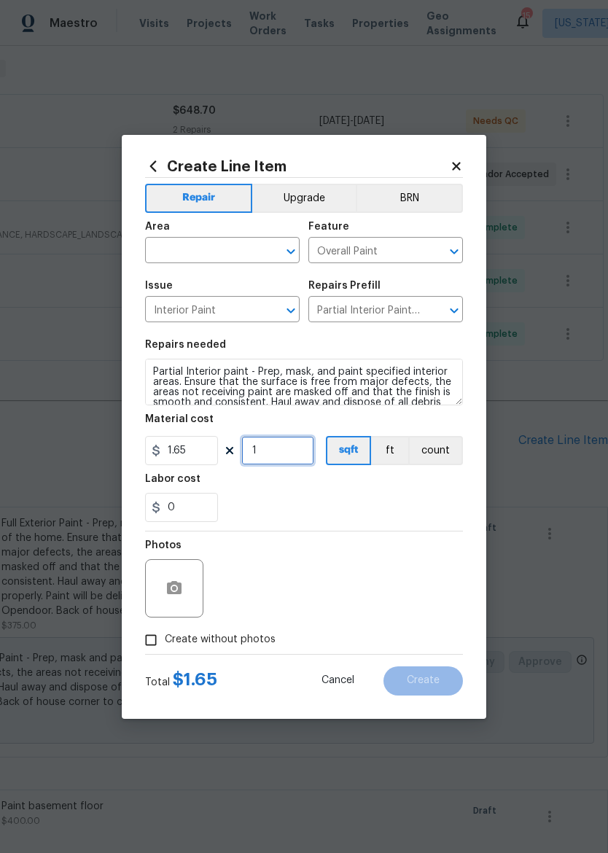
click at [298, 454] on input "1" at bounding box center [277, 450] width 73 height 29
type input "40"
click at [418, 520] on div "0" at bounding box center [304, 507] width 318 height 29
click at [195, 445] on input "1.65" at bounding box center [181, 450] width 73 height 29
click at [212, 464] on input "1.65" at bounding box center [181, 450] width 73 height 29
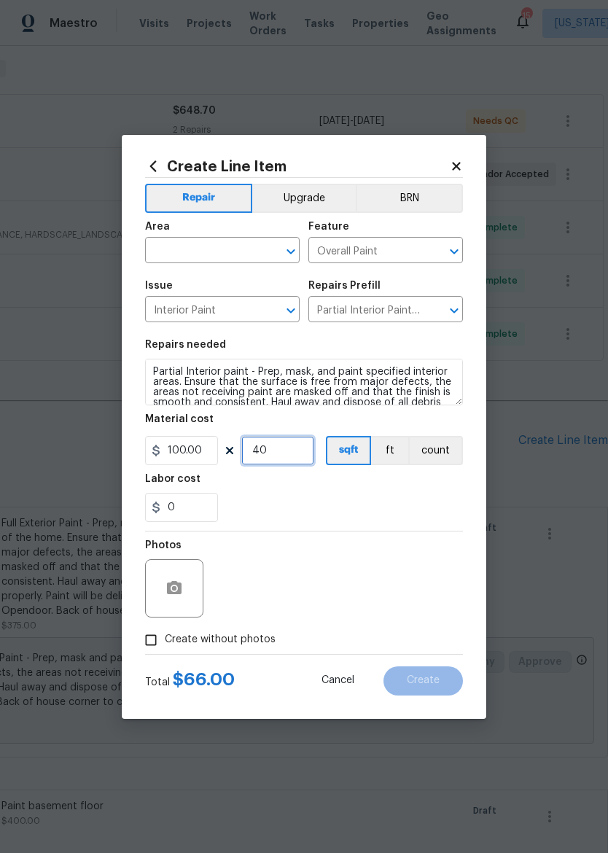
click at [270, 442] on input "40" at bounding box center [277, 450] width 73 height 29
type input "100"
click at [287, 462] on input "40" at bounding box center [277, 450] width 73 height 29
type input "1"
click at [415, 504] on div "0" at bounding box center [304, 507] width 318 height 29
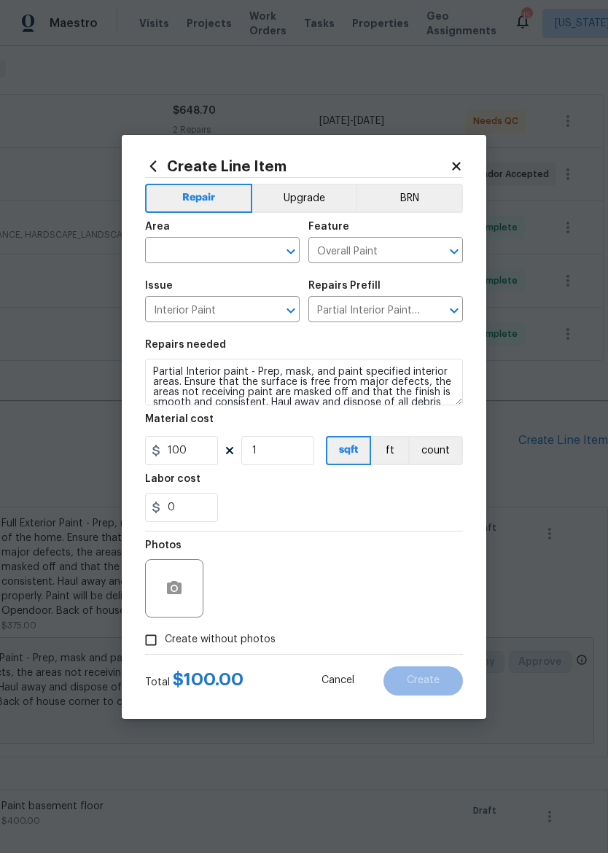
click at [162, 648] on input "Create without photos" at bounding box center [151, 640] width 28 height 28
checkbox input "true"
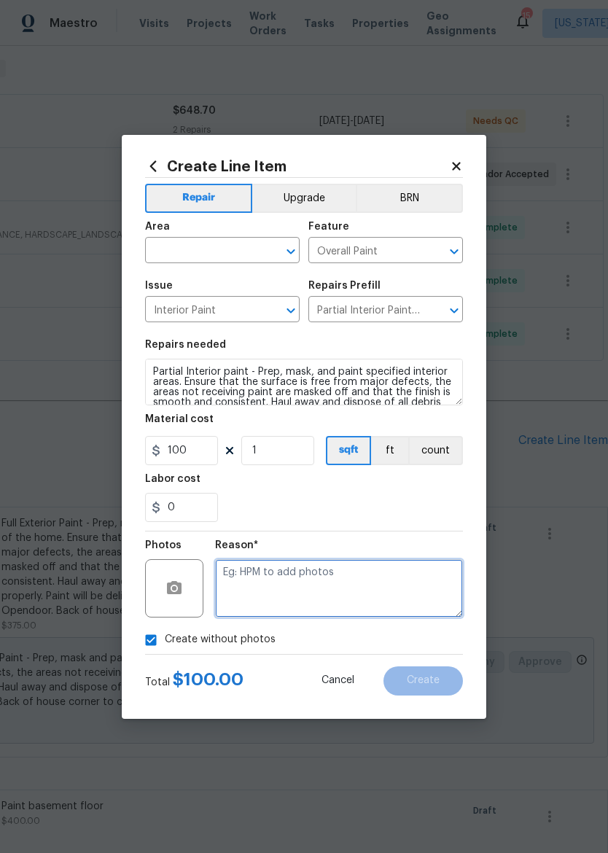
click at [369, 581] on textarea at bounding box center [339, 588] width 248 height 58
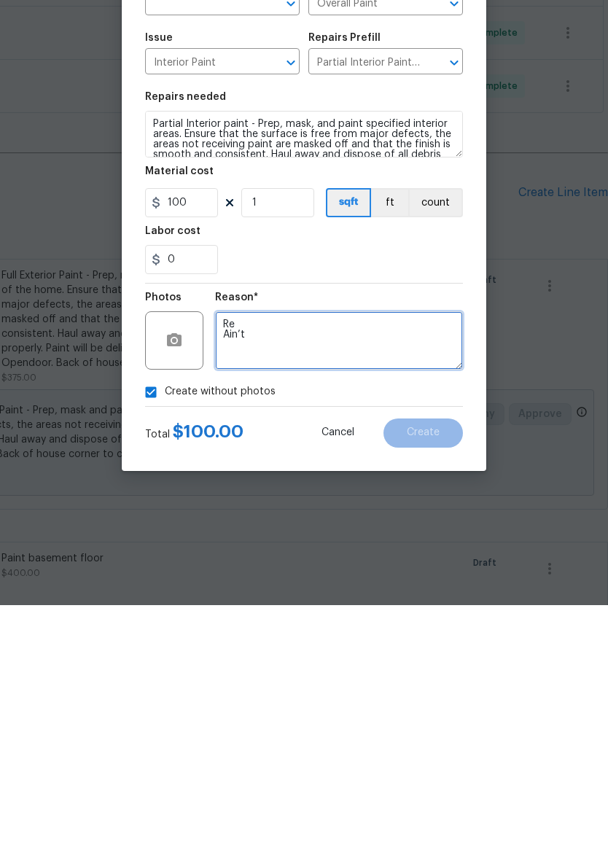
scroll to position [0, 0]
type textarea "Re paint trim around garage doors"
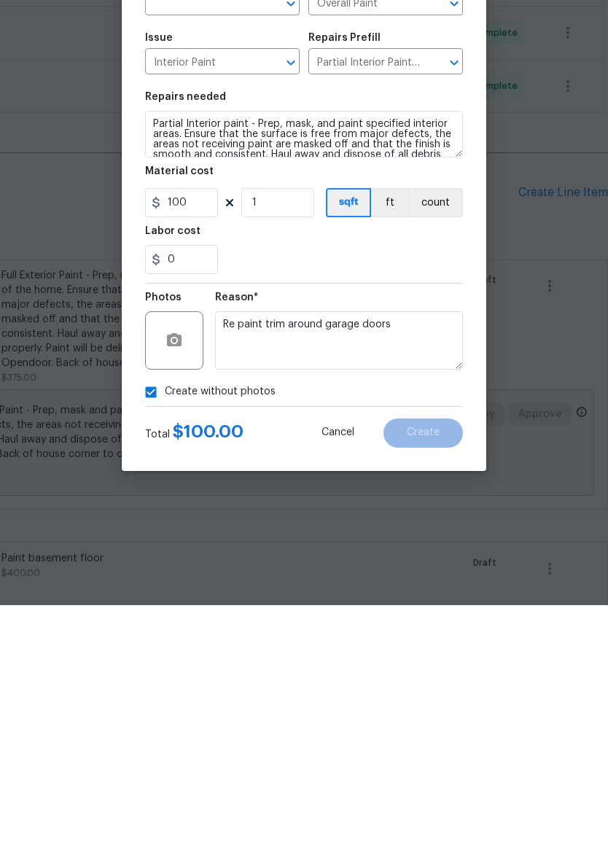
click at [405, 626] on div "Create without photos" at bounding box center [304, 640] width 318 height 28
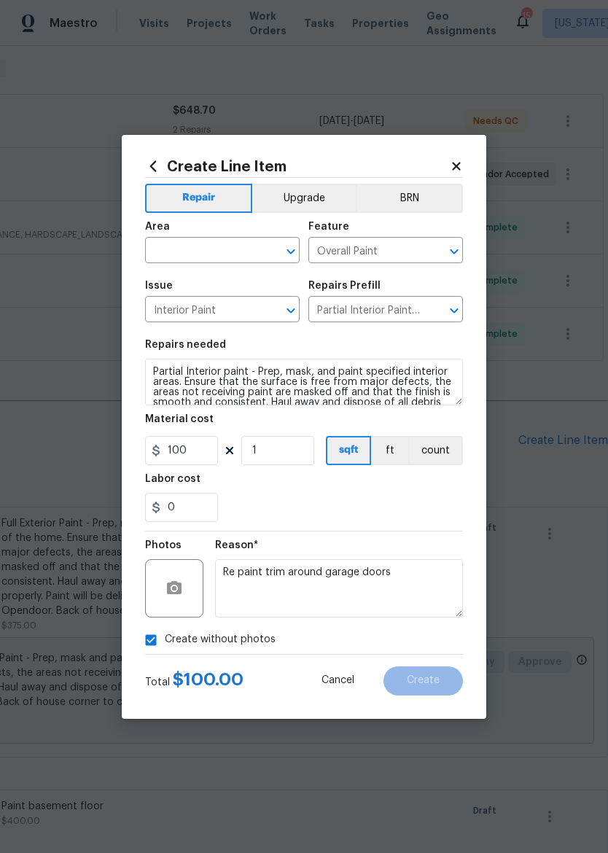
click at [405, 504] on div "0" at bounding box center [304, 507] width 318 height 29
click at [164, 248] on input "text" at bounding box center [202, 252] width 114 height 23
click at [182, 314] on li "Exterior Overall" at bounding box center [222, 308] width 155 height 24
type input "Exterior Overall"
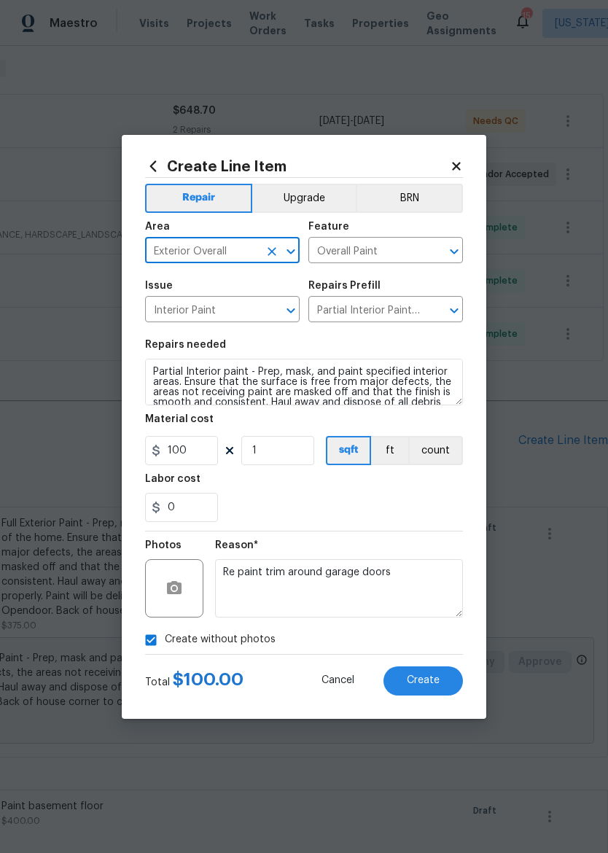
click at [417, 508] on div "0" at bounding box center [304, 507] width 318 height 29
click at [438, 685] on span "Create" at bounding box center [423, 680] width 33 height 11
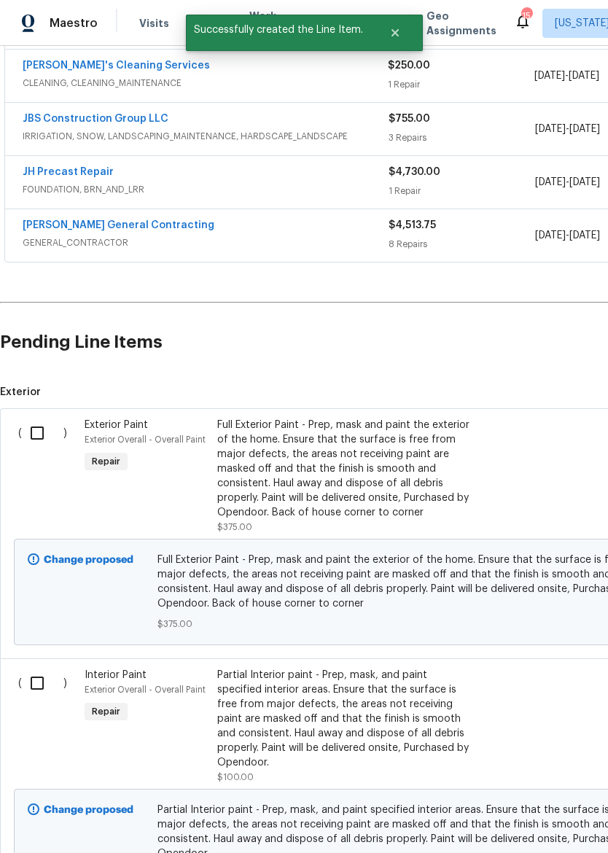
scroll to position [330, 0]
click at [31, 437] on input "checkbox" at bounding box center [43, 433] width 42 height 31
checkbox input "true"
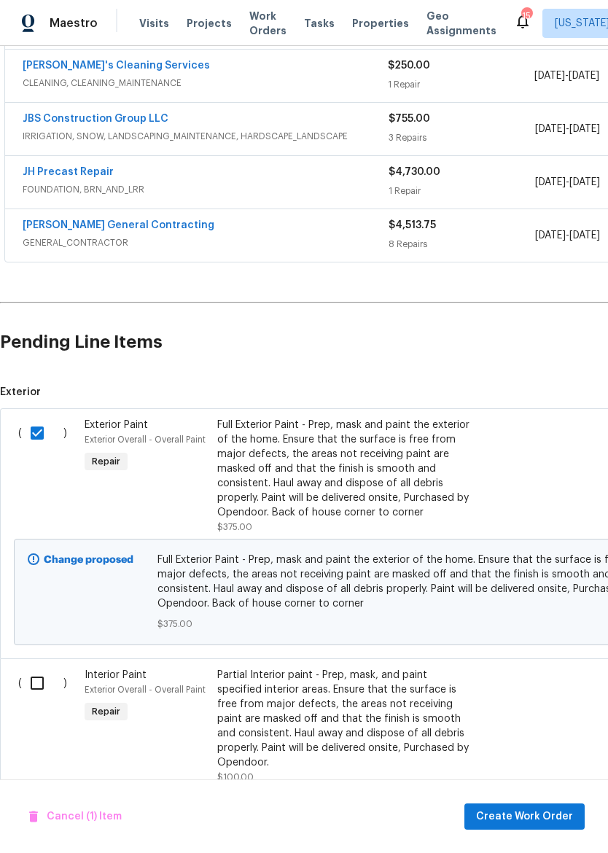
click at [34, 681] on input "checkbox" at bounding box center [43, 683] width 42 height 31
checkbox input "true"
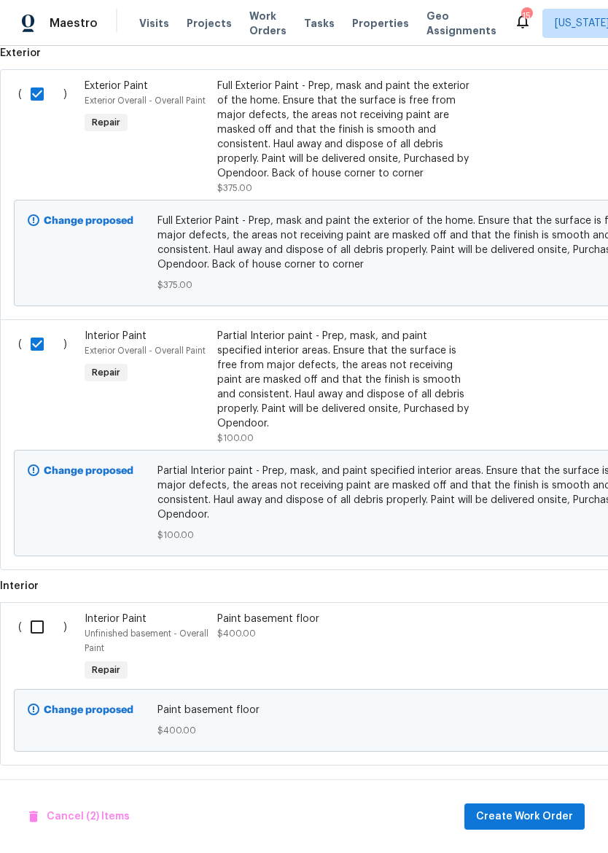
scroll to position [668, 0]
click at [33, 618] on input "checkbox" at bounding box center [43, 628] width 42 height 31
click at [548, 829] on button "Create Work Order" at bounding box center [525, 817] width 120 height 27
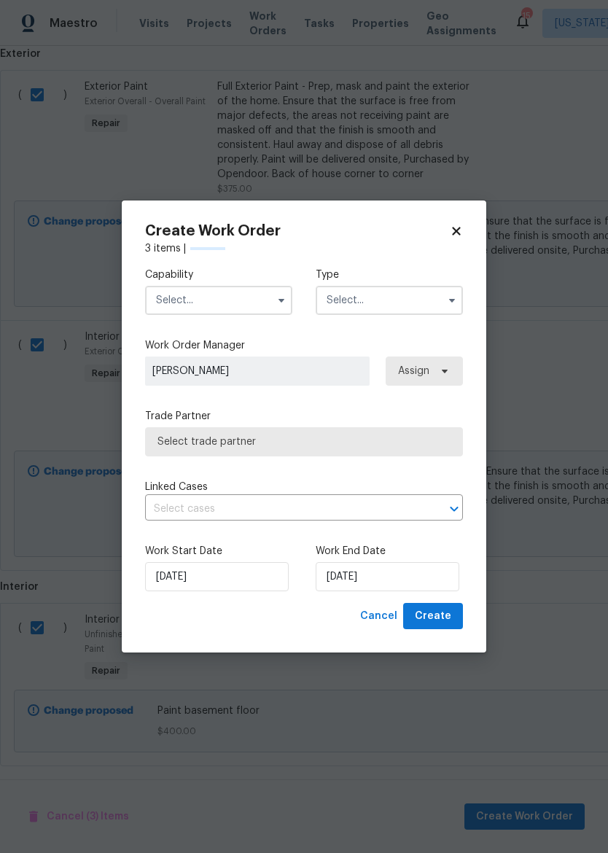
checkbox input "false"
click at [237, 308] on input "text" at bounding box center [218, 300] width 147 height 29
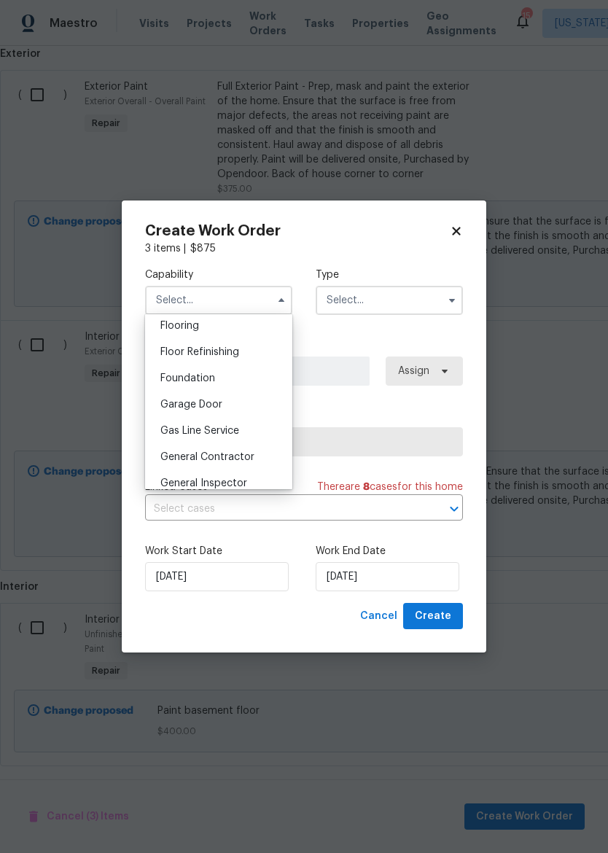
scroll to position [604, 0]
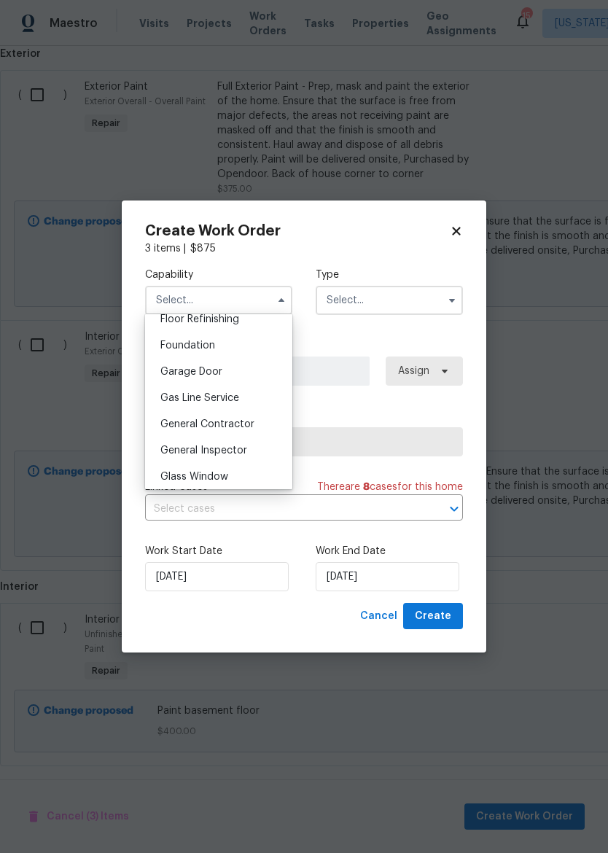
click at [251, 427] on span "General Contractor" at bounding box center [207, 424] width 94 height 10
type input "General Contractor"
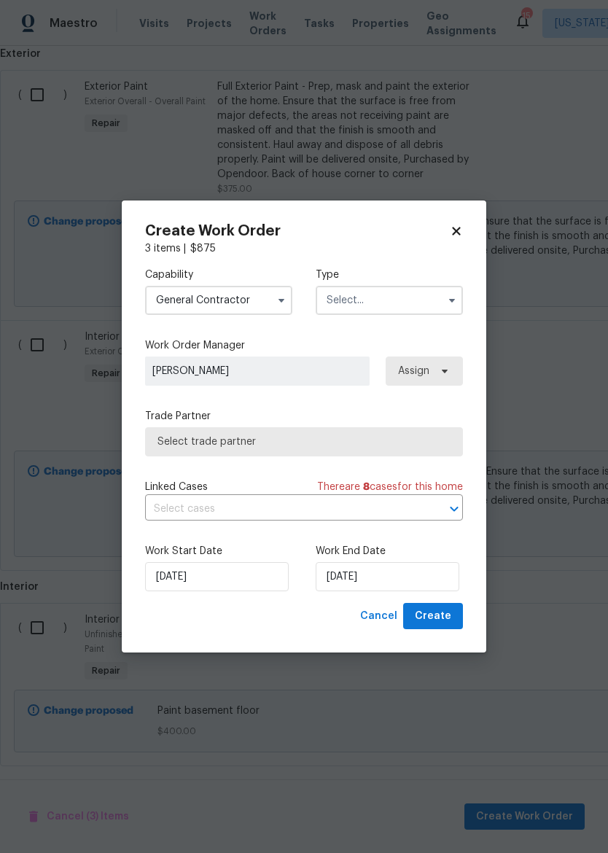
click at [427, 304] on input "text" at bounding box center [389, 300] width 147 height 29
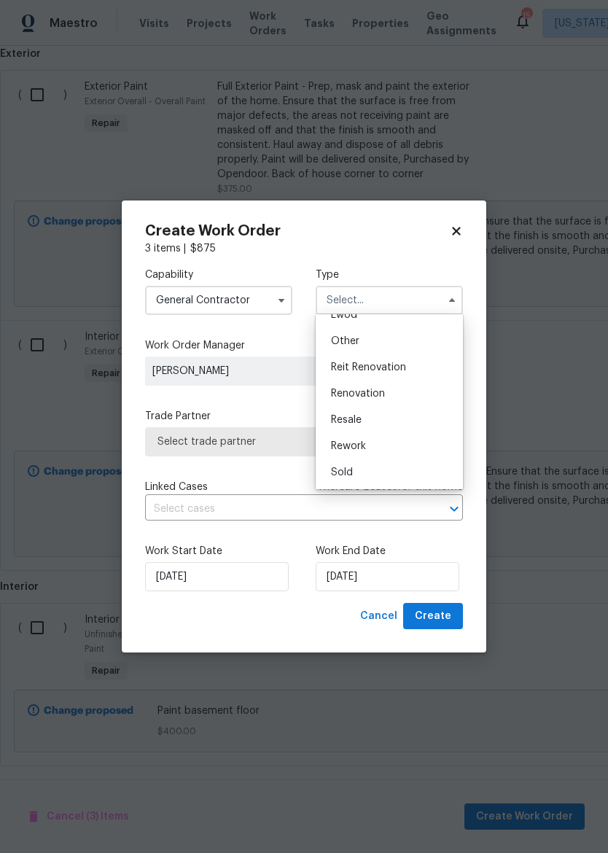
scroll to position [174, 0]
click at [413, 397] on div "Renovation" at bounding box center [389, 394] width 140 height 26
type input "Renovation"
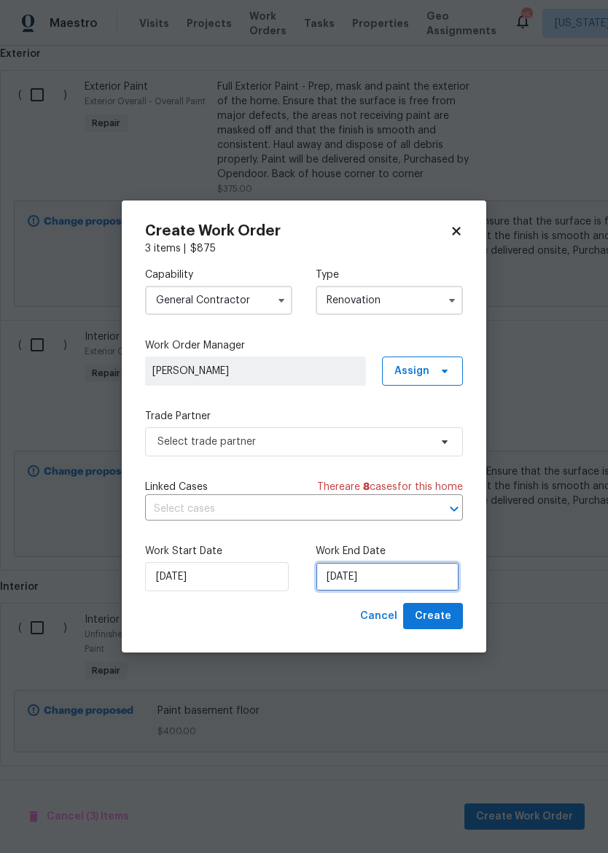
click at [423, 581] on input "9/30/2025" at bounding box center [388, 576] width 144 height 29
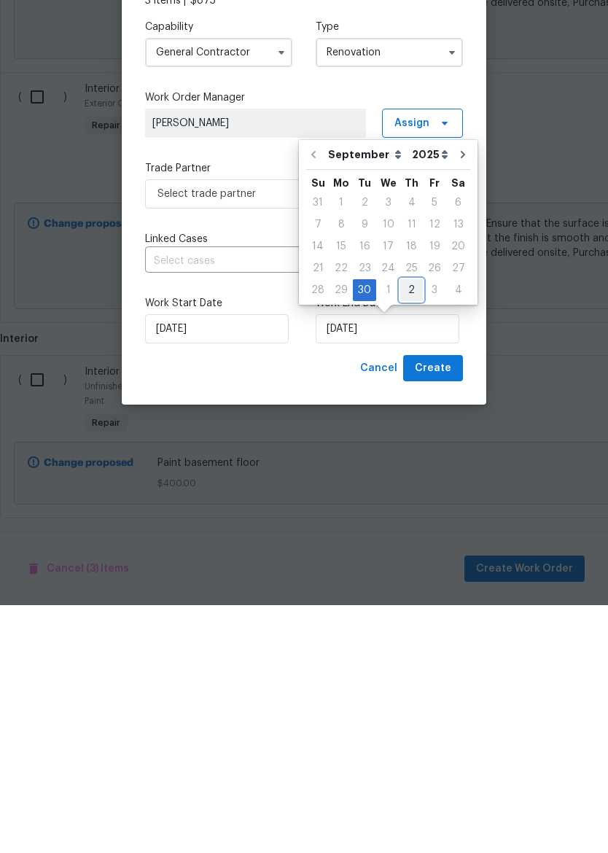
click at [408, 528] on div "2" at bounding box center [411, 538] width 23 height 20
type input "10/2/2025"
select select "9"
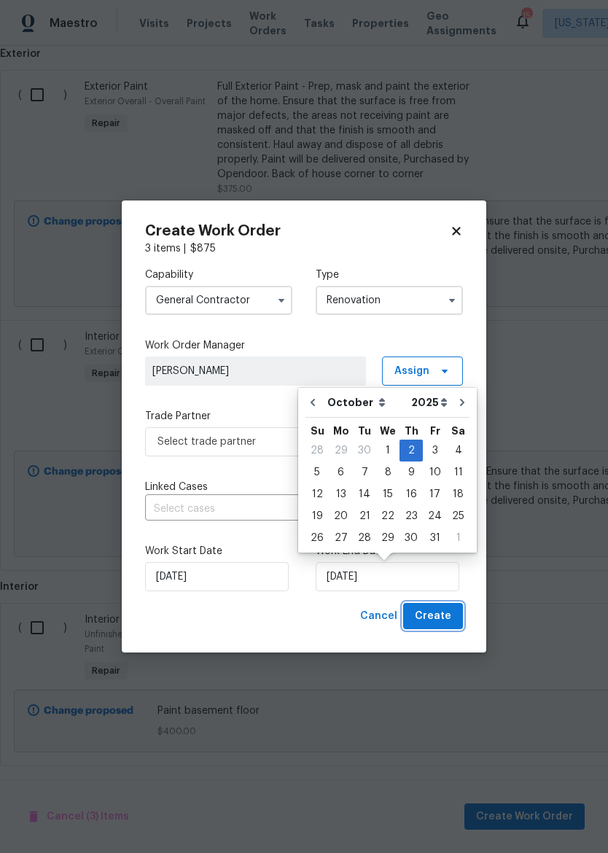
click at [449, 614] on span "Create" at bounding box center [433, 617] width 36 height 18
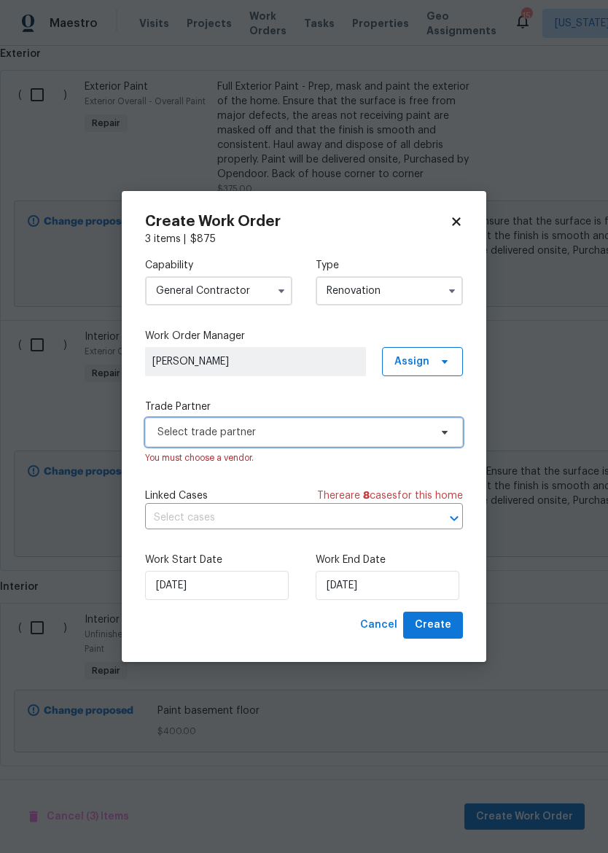
click at [181, 430] on span "Select trade partner" at bounding box center [294, 432] width 272 height 15
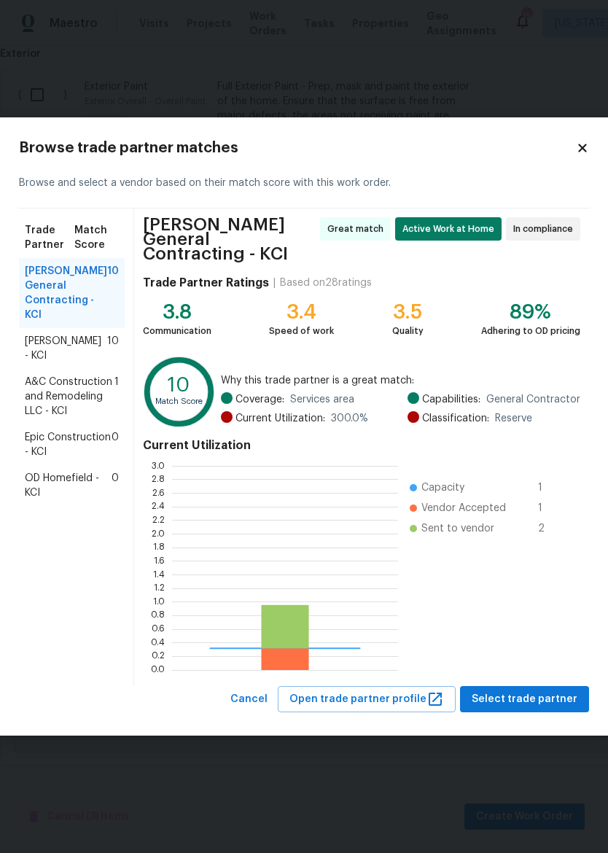
scroll to position [204, 226]
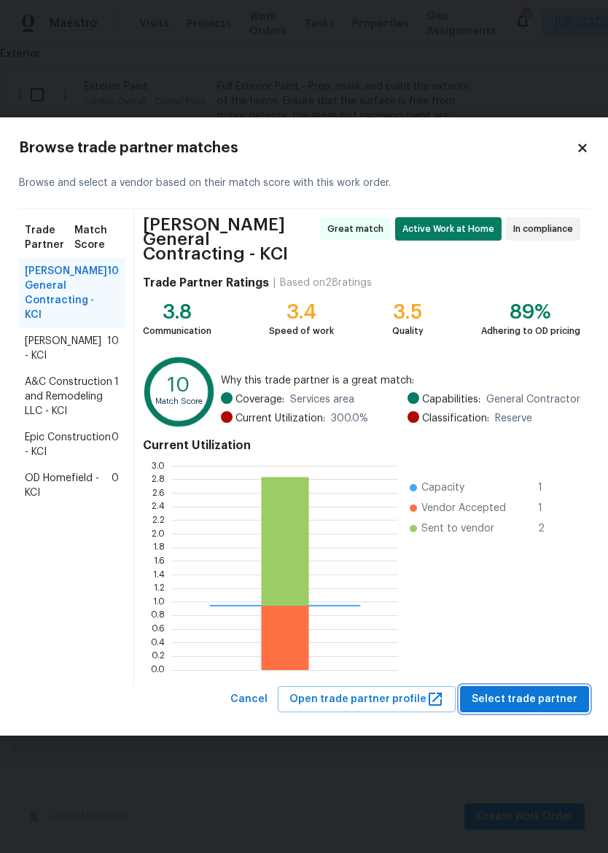
click at [547, 691] on span "Select trade partner" at bounding box center [525, 700] width 106 height 18
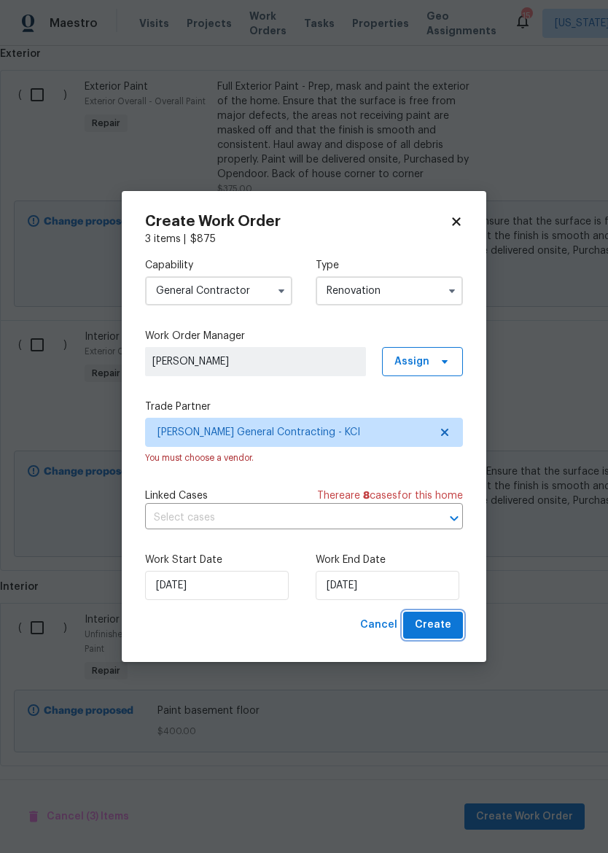
click at [443, 628] on span "Create" at bounding box center [433, 625] width 36 height 18
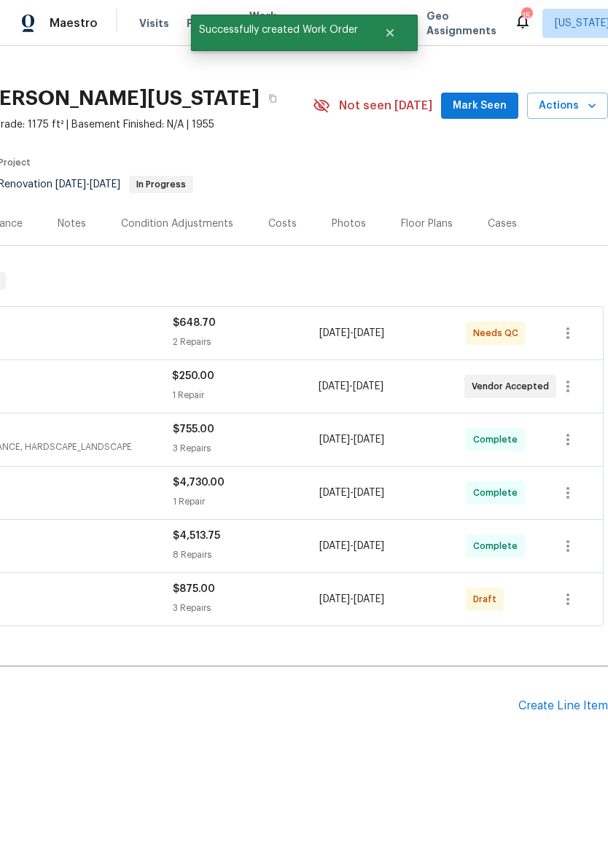
scroll to position [19, 216]
click at [582, 599] on button "button" at bounding box center [568, 599] width 35 height 35
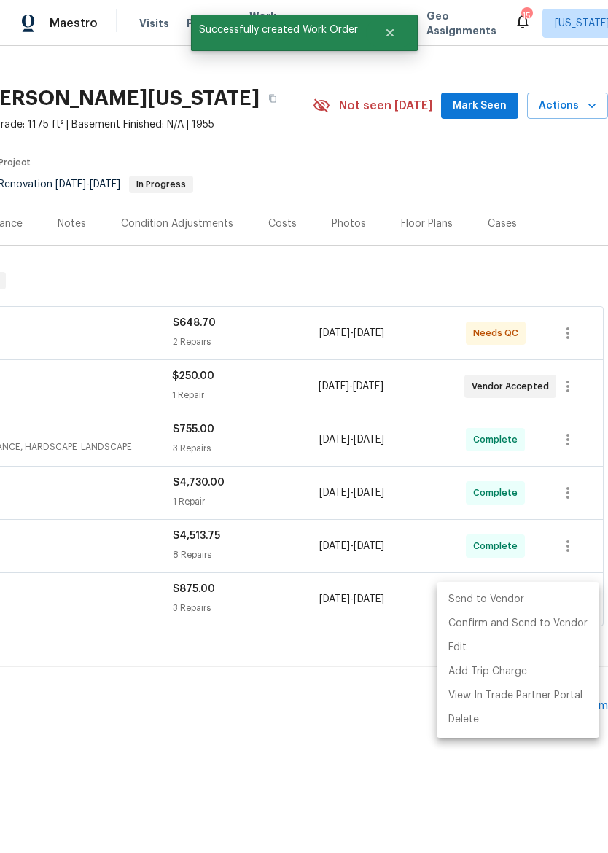
click at [538, 597] on li "Send to Vendor" at bounding box center [518, 600] width 163 height 24
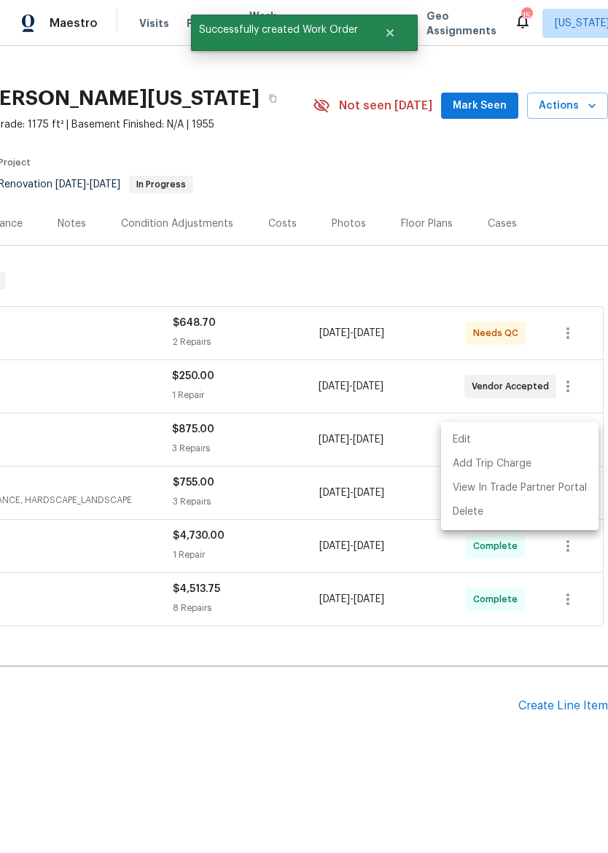
click at [396, 732] on div at bounding box center [304, 426] width 608 height 853
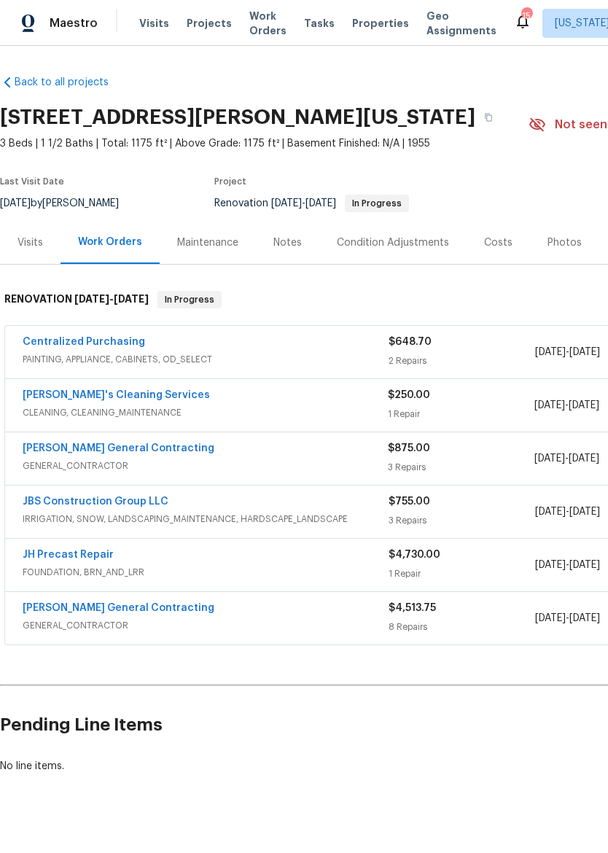
scroll to position [0, 0]
click at [484, 115] on icon "button" at bounding box center [488, 117] width 9 height 9
click at [484, 113] on icon "button" at bounding box center [488, 117] width 9 height 9
click at [357, 18] on span "Properties" at bounding box center [380, 23] width 57 height 15
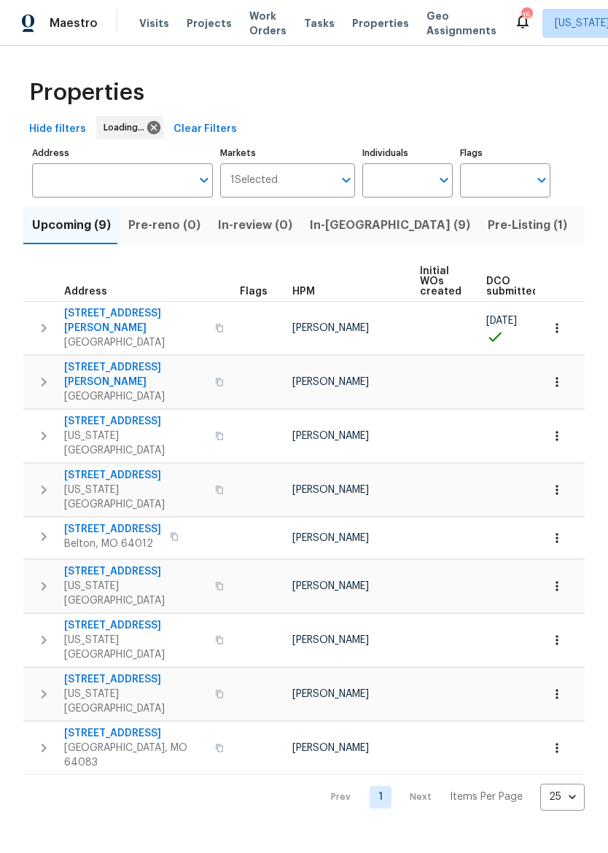
click at [341, 229] on span "In-[GEOGRAPHIC_DATA] (9)" at bounding box center [390, 225] width 160 height 20
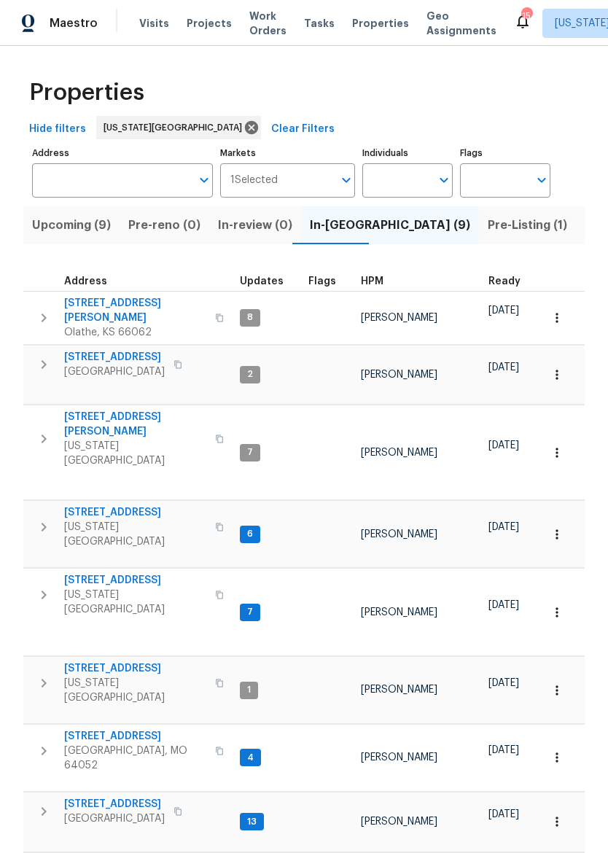
click at [39, 430] on icon "button" at bounding box center [44, 439] width 18 height 18
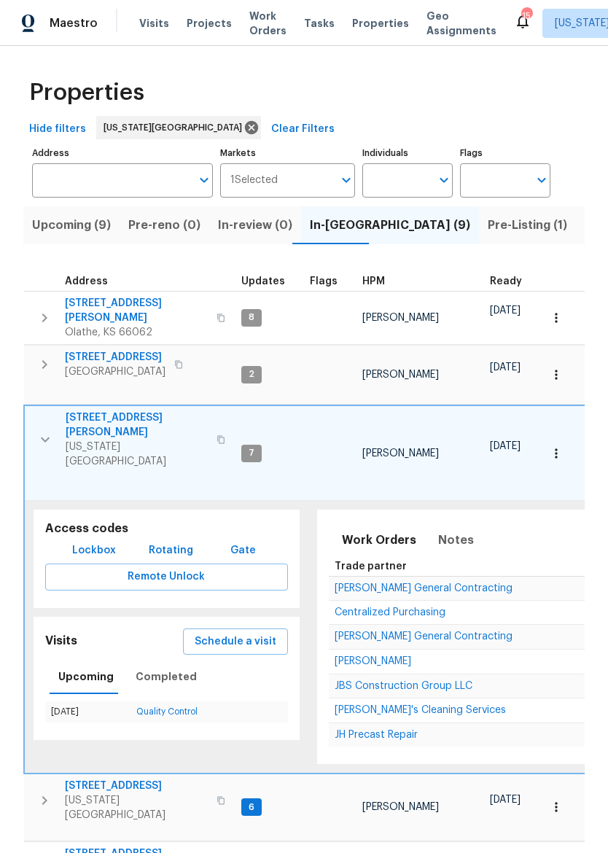
click at [90, 542] on span "Lockbox" at bounding box center [94, 551] width 44 height 18
